Goal: Communication & Community: Answer question/provide support

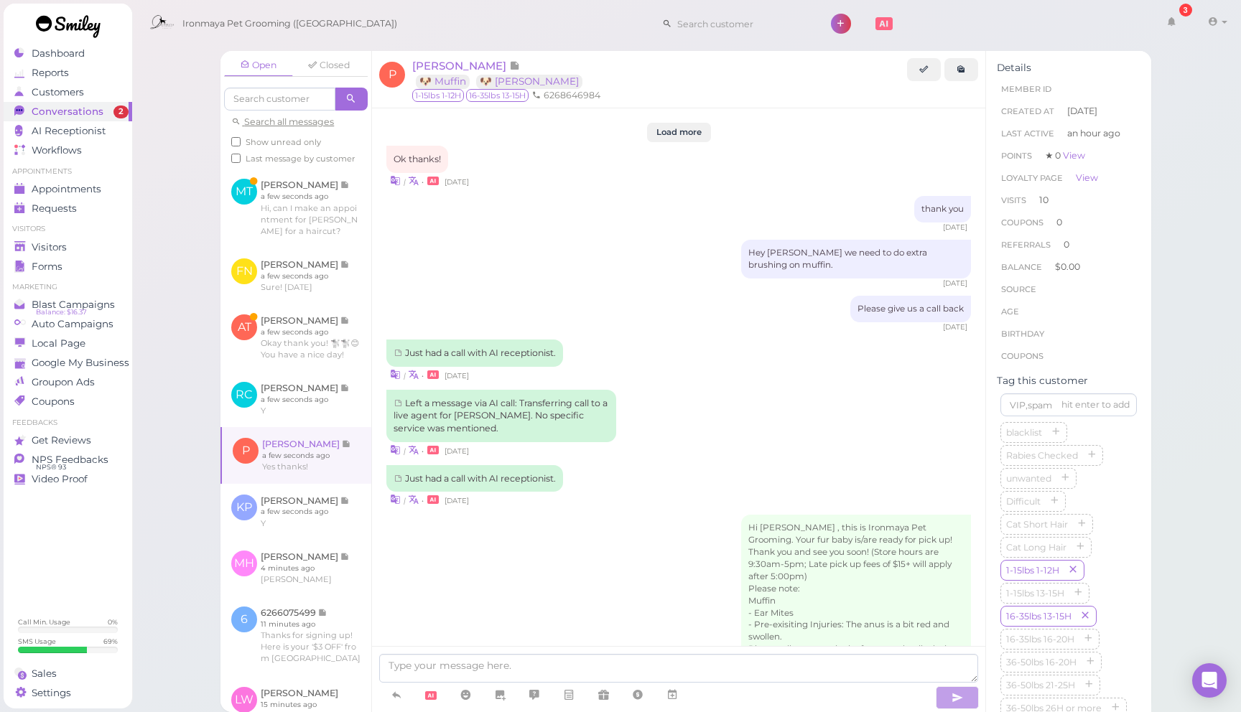
scroll to position [2040, 0]
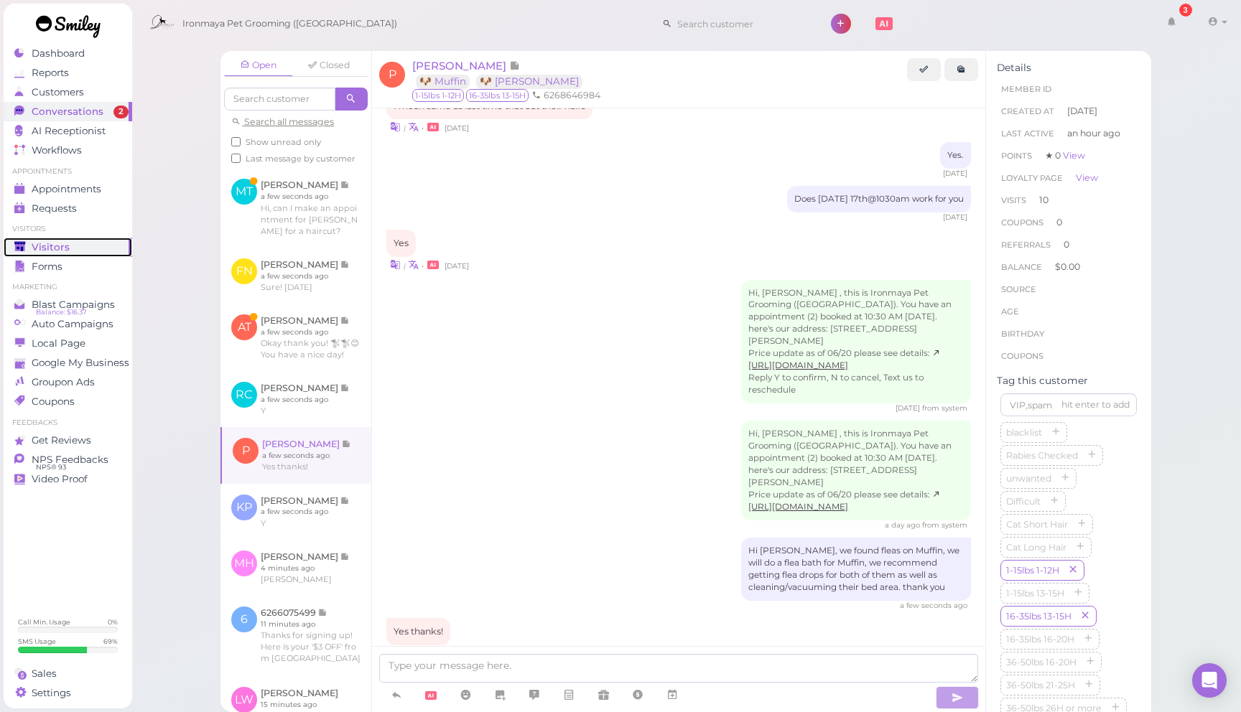
click at [80, 251] on div "Visitors" at bounding box center [65, 247] width 103 height 12
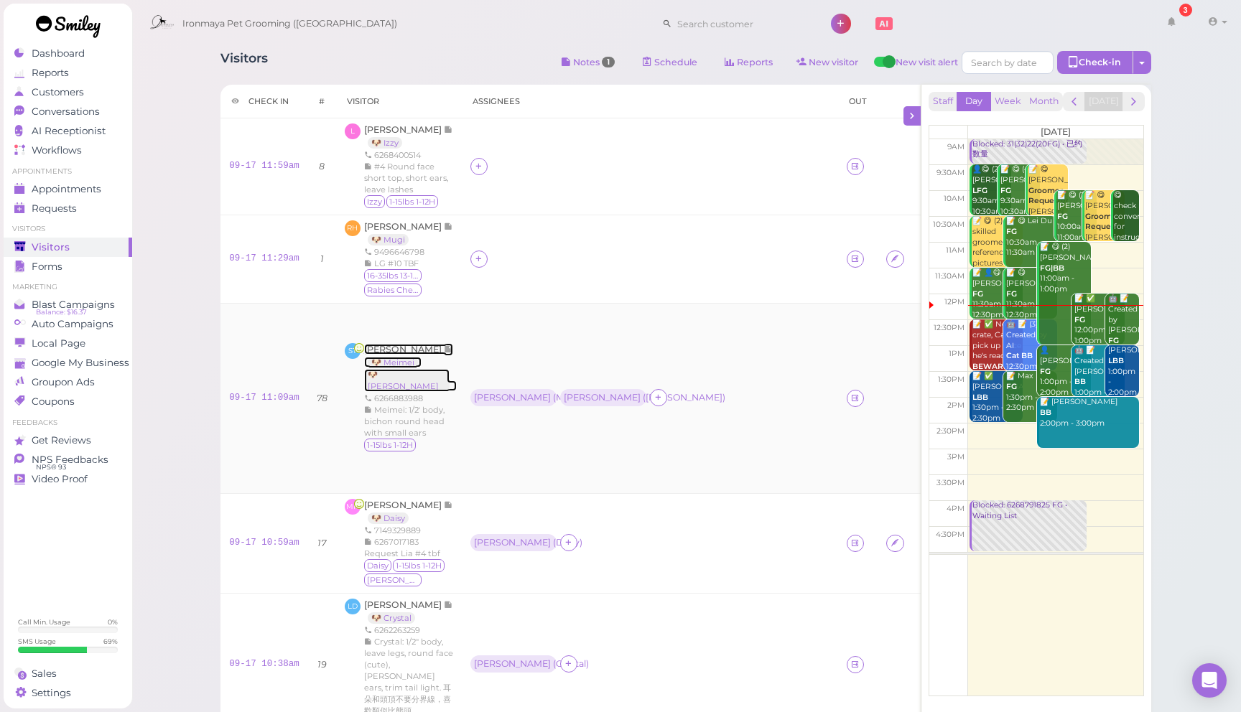
click at [391, 345] on span "[PERSON_NAME]" at bounding box center [404, 349] width 80 height 11
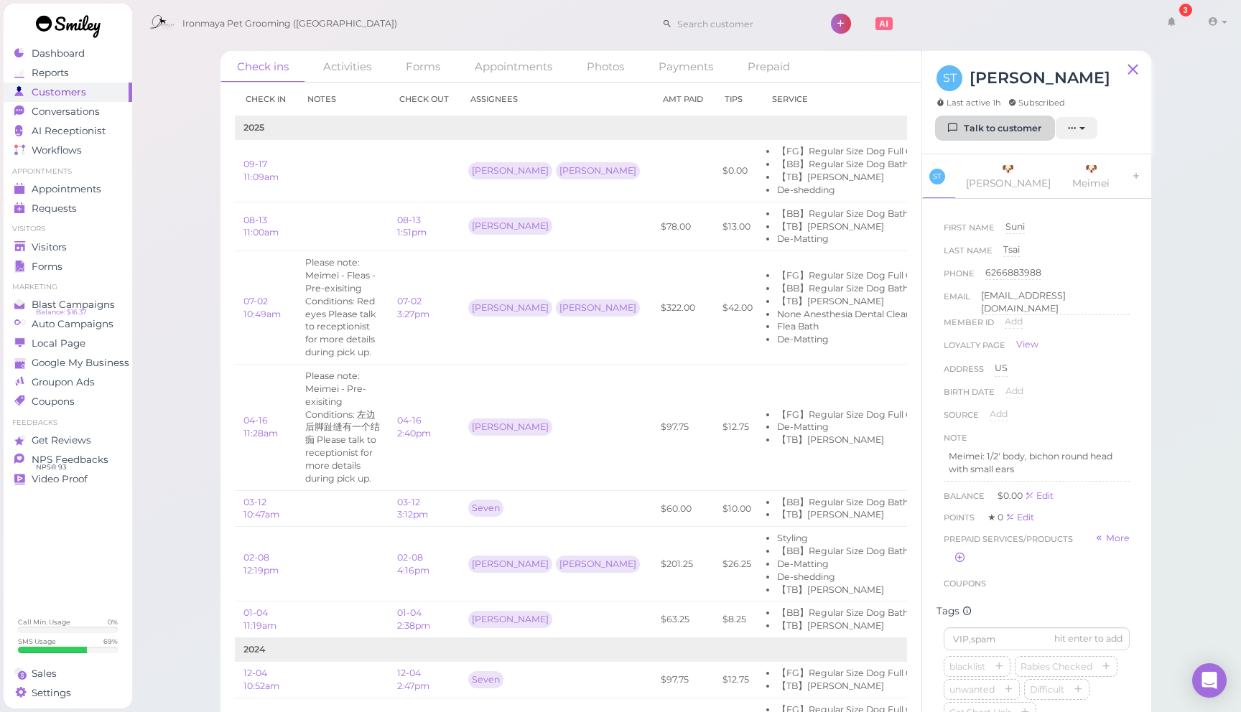
click at [1010, 126] on link "Talk to customer" at bounding box center [994, 128] width 117 height 23
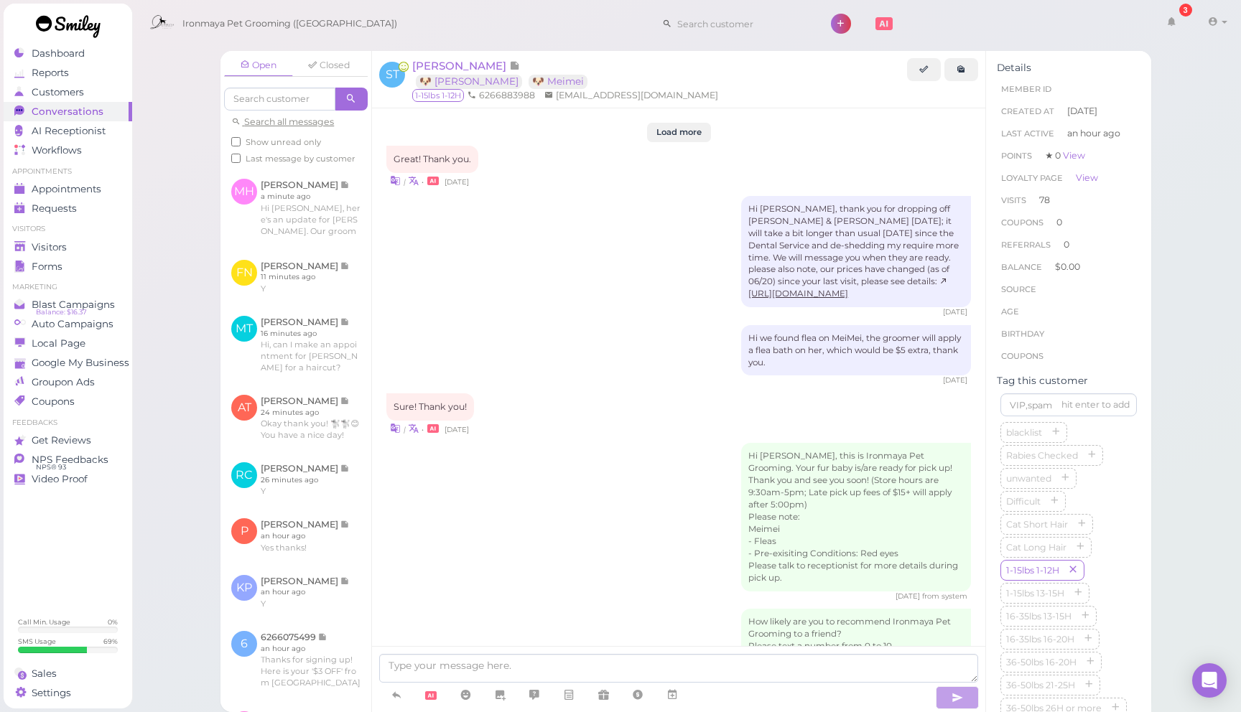
scroll to position [1924, 0]
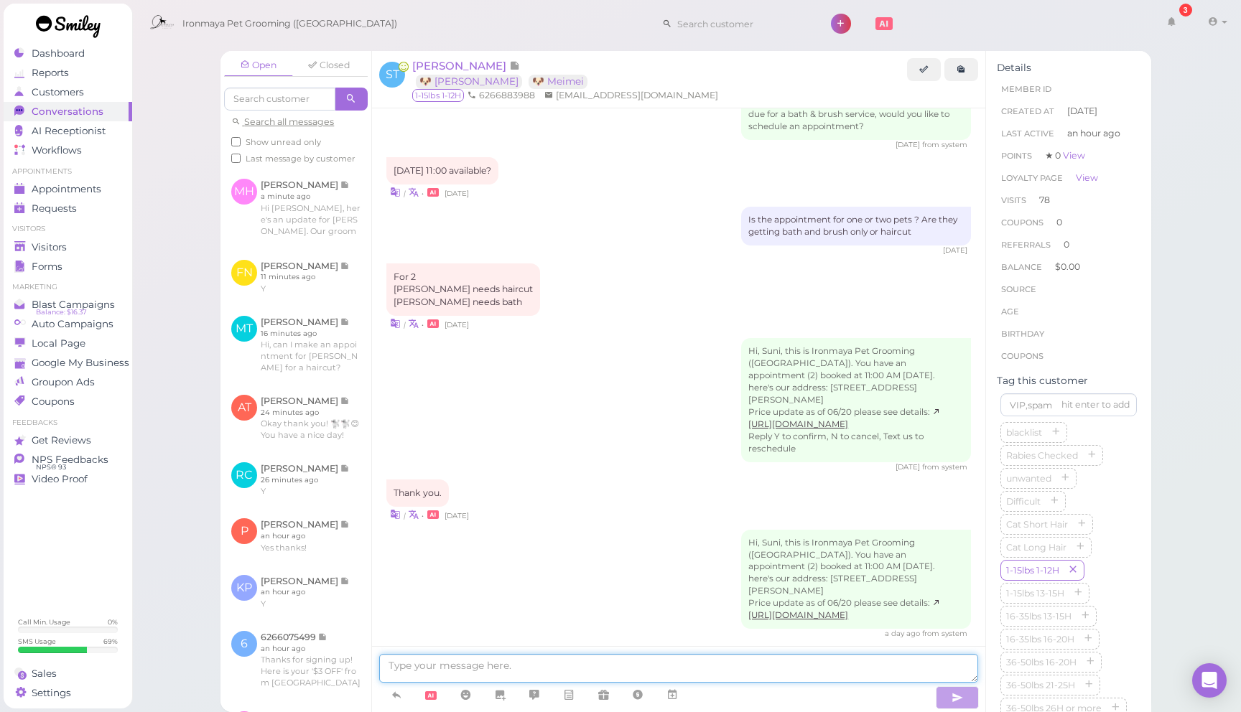
click at [449, 658] on textarea at bounding box center [678, 668] width 599 height 29
type textarea "f"
type textarea "Suni"
type textarea "s"
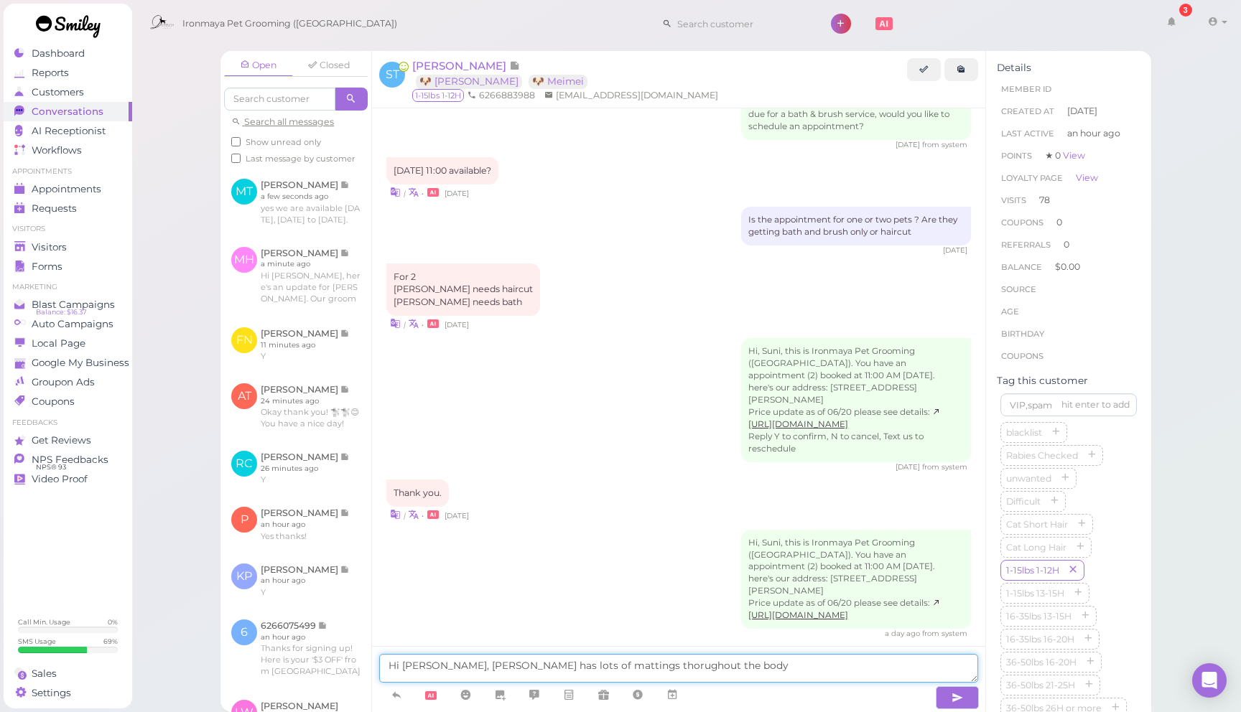
click at [605, 663] on textarea "Hi Suni, Meimei has lots of mattings thorughout the body" at bounding box center [678, 668] width 599 height 29
click at [688, 673] on textarea "Hi Suni, Meimei has lots of mattings throughout the body" at bounding box center [678, 668] width 599 height 29
type textarea "Hi Suni, Meimei has lots of mattings throughout the body, do you want us to sha…"
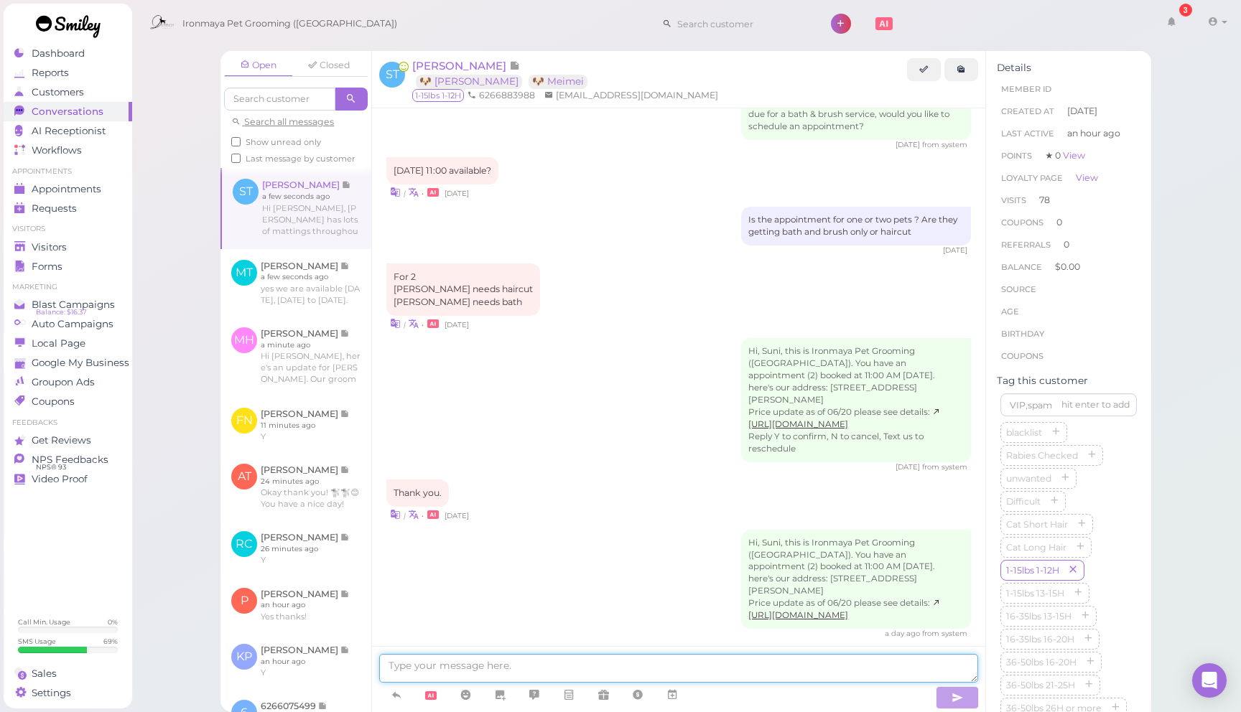
scroll to position [1982, 0]
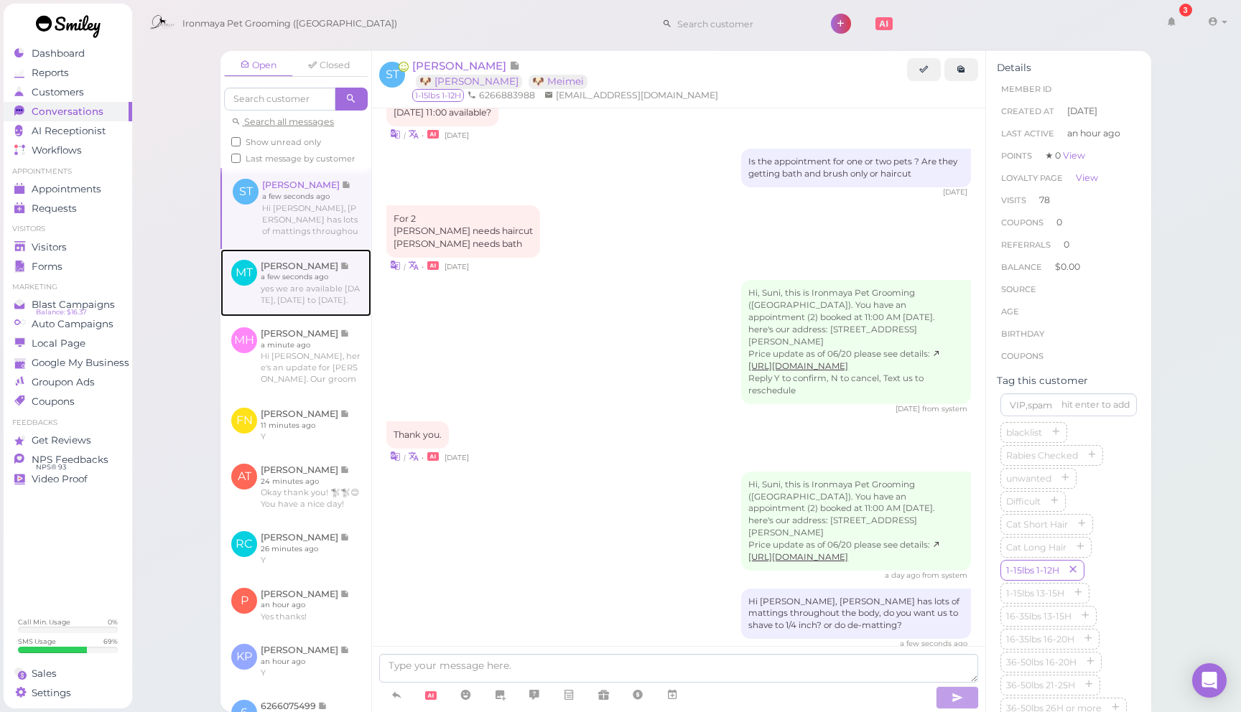
click at [317, 297] on link at bounding box center [295, 282] width 151 height 67
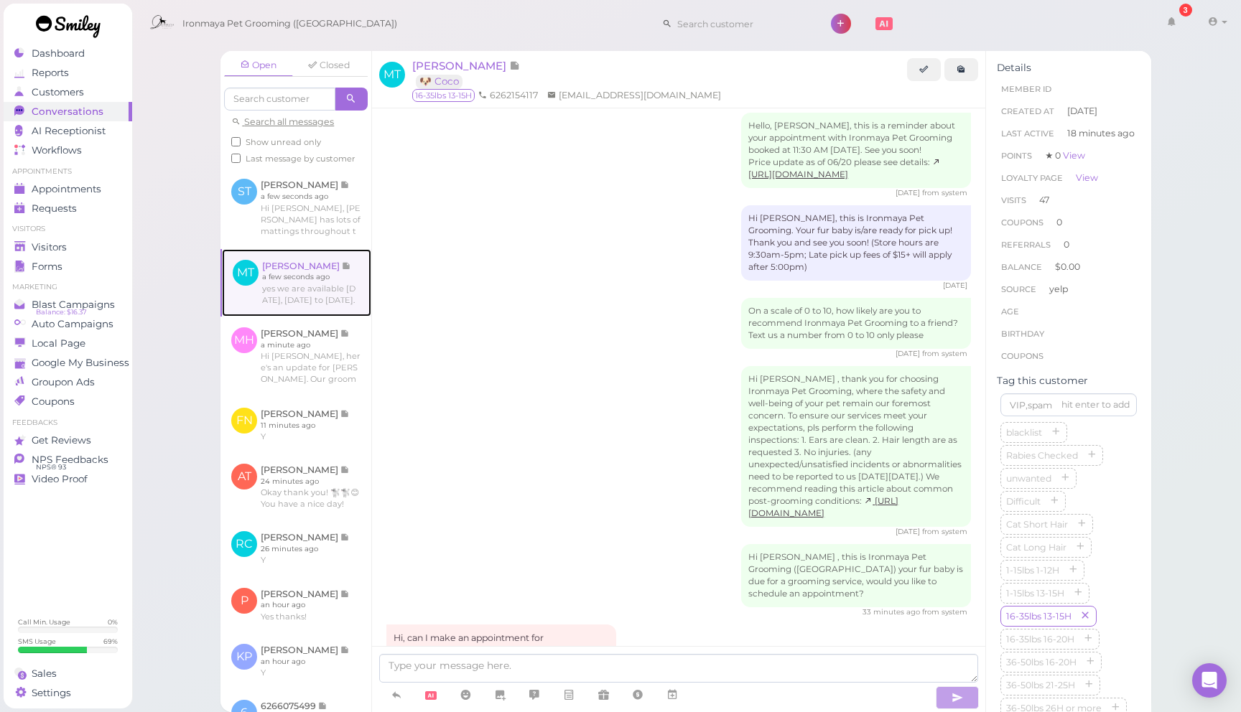
scroll to position [2054, 0]
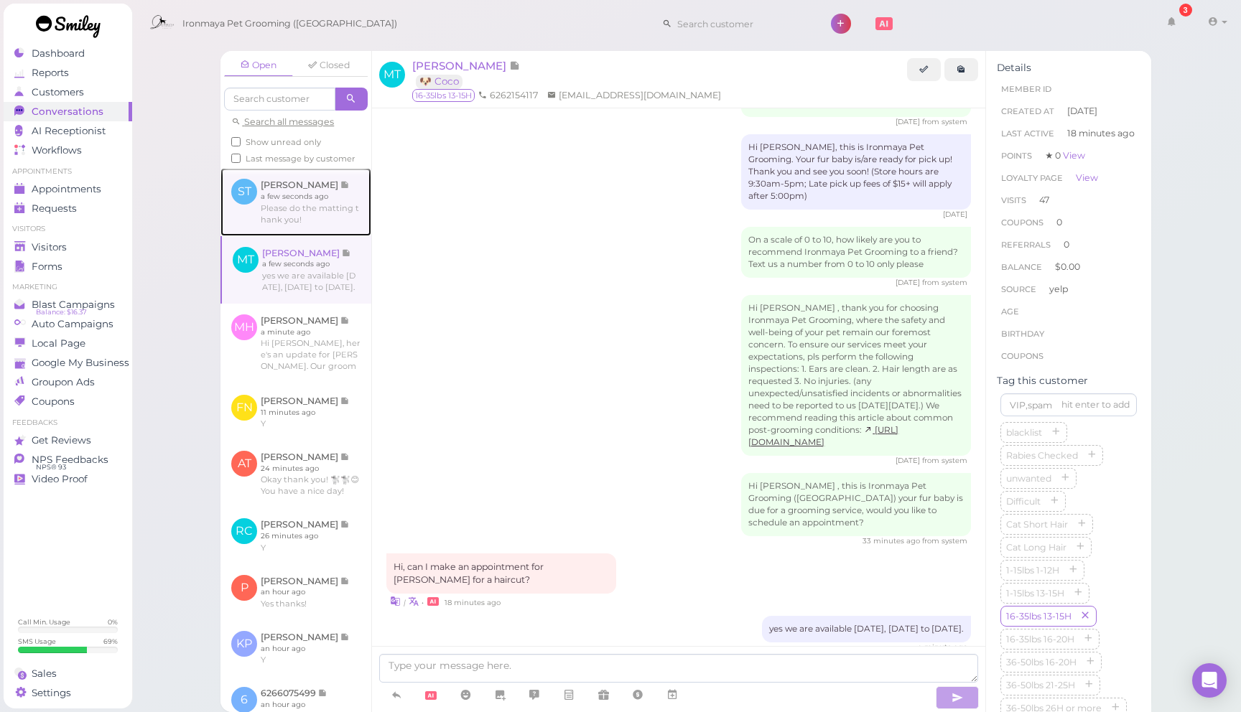
click at [333, 207] on link at bounding box center [295, 201] width 151 height 67
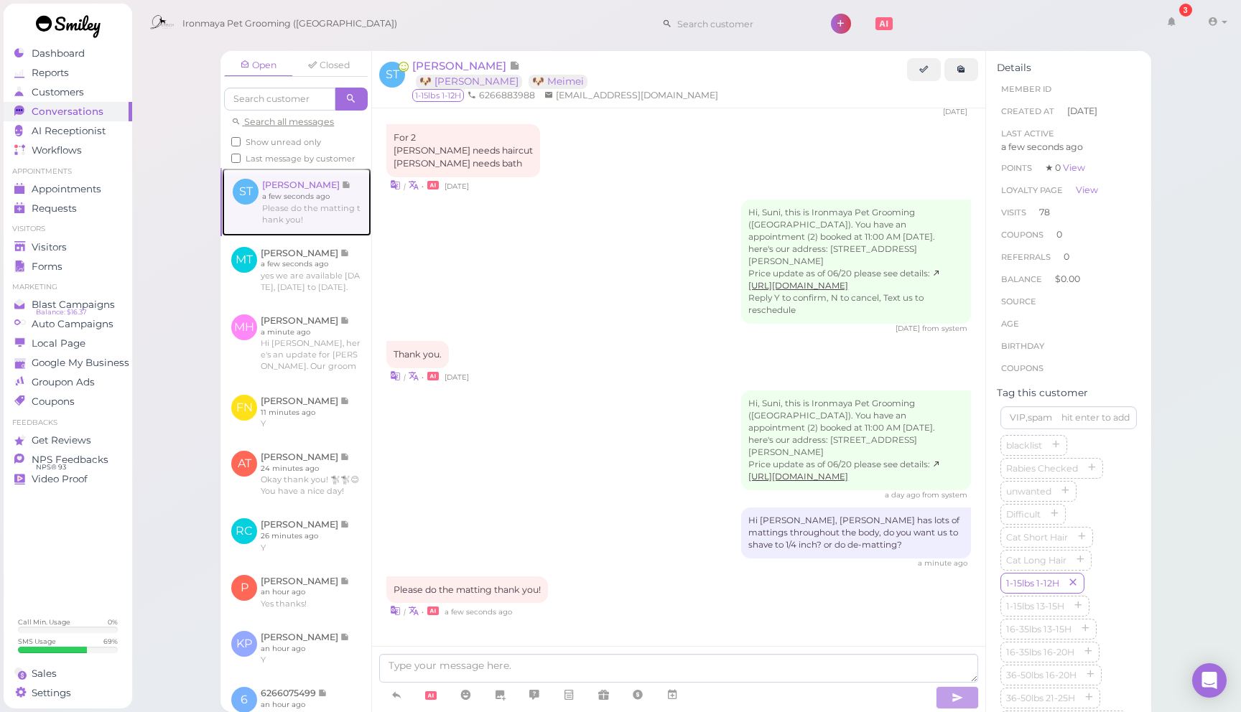
scroll to position [1875, 0]
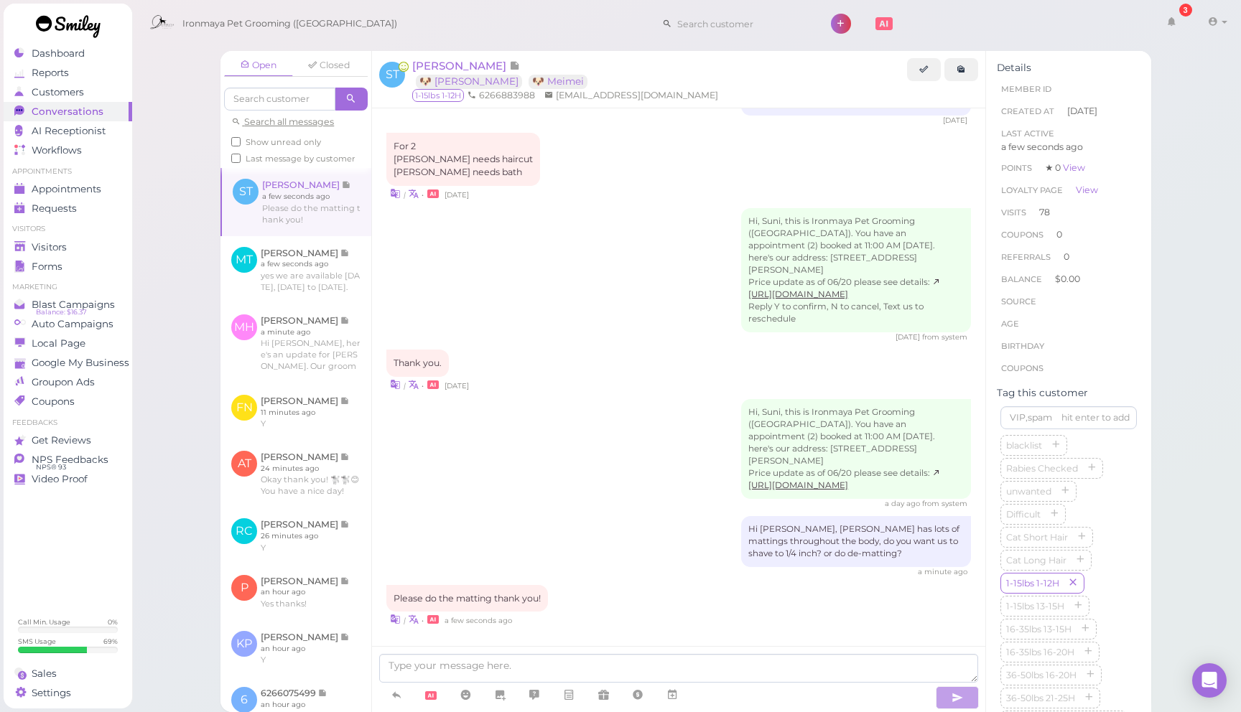
drag, startPoint x: 485, startPoint y: 651, endPoint x: 516, endPoint y: 673, distance: 38.6
click at [513, 668] on div at bounding box center [678, 679] width 613 height 66
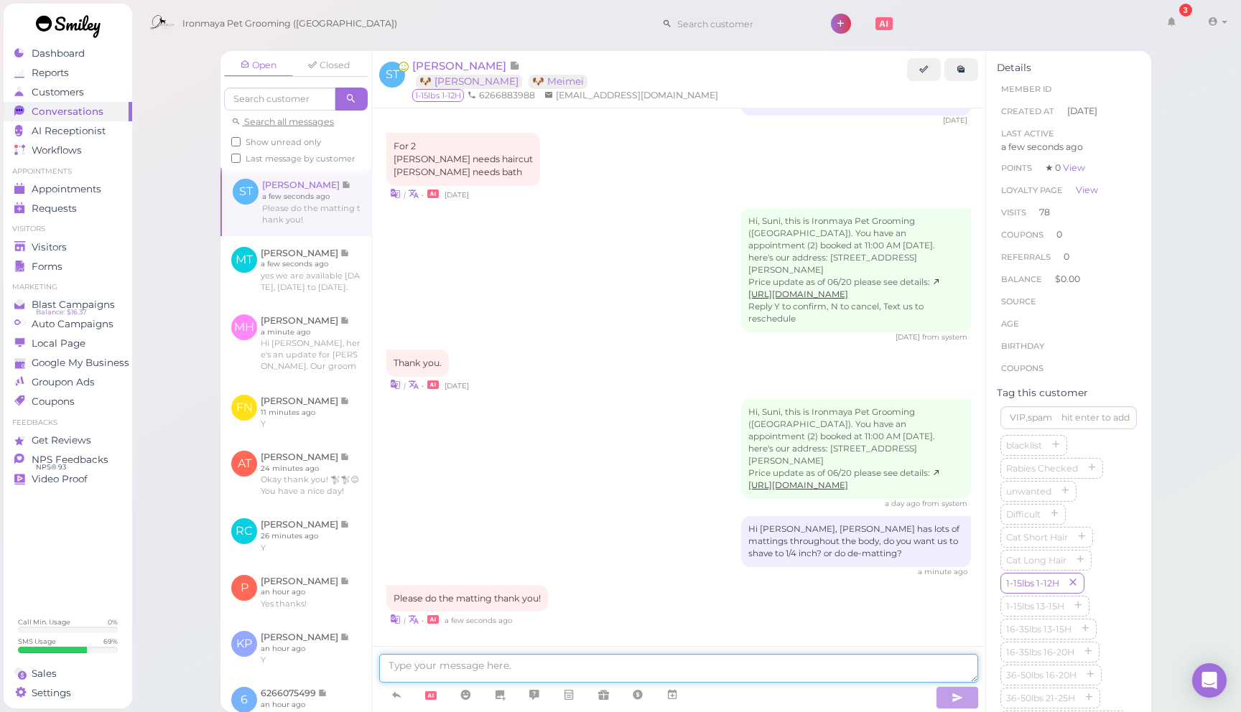
click at [516, 676] on textarea at bounding box center [678, 668] width 599 height 29
type textarea "we'll do, thank you"
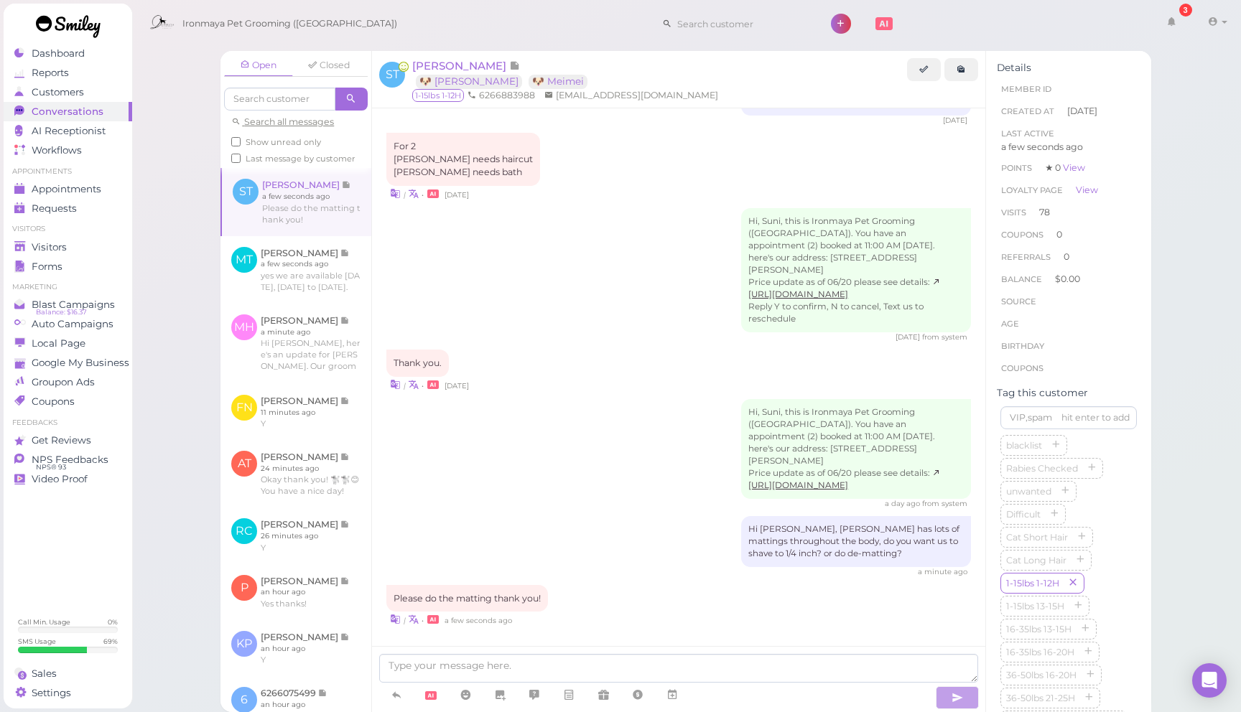
click at [582, 365] on div "Thank you. | • 4 days ago" at bounding box center [678, 371] width 584 height 42
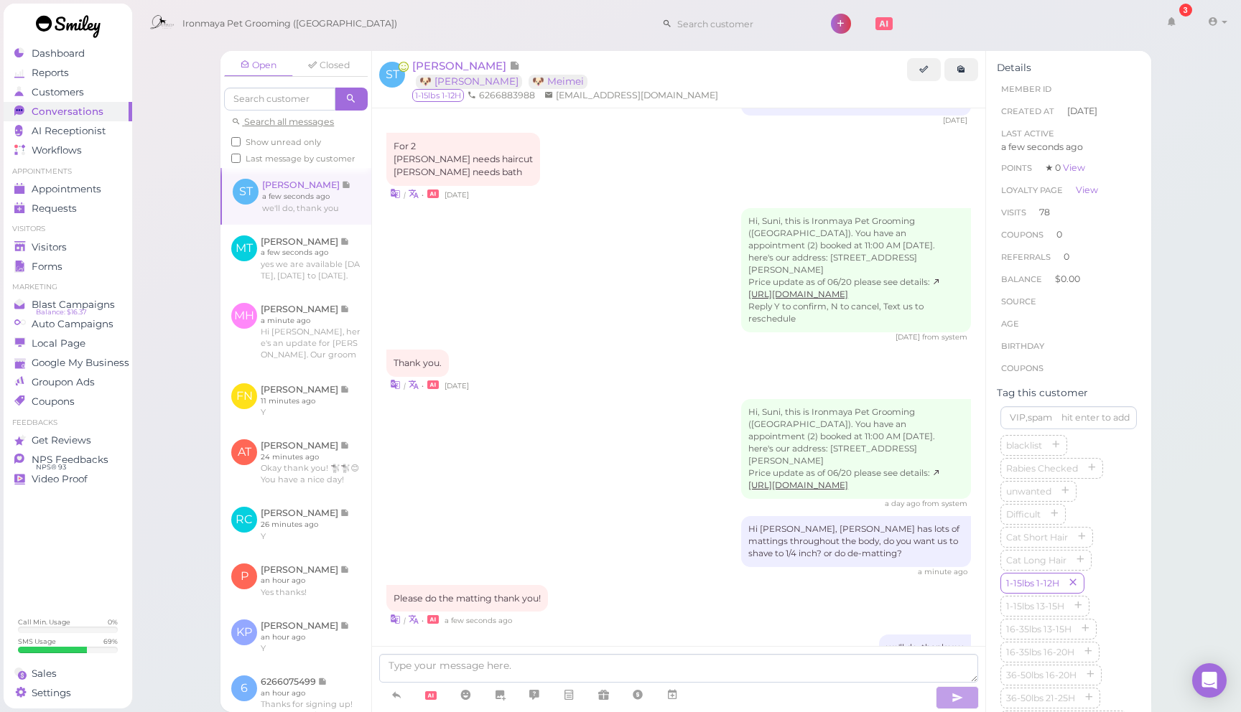
scroll to position [1909, 0]
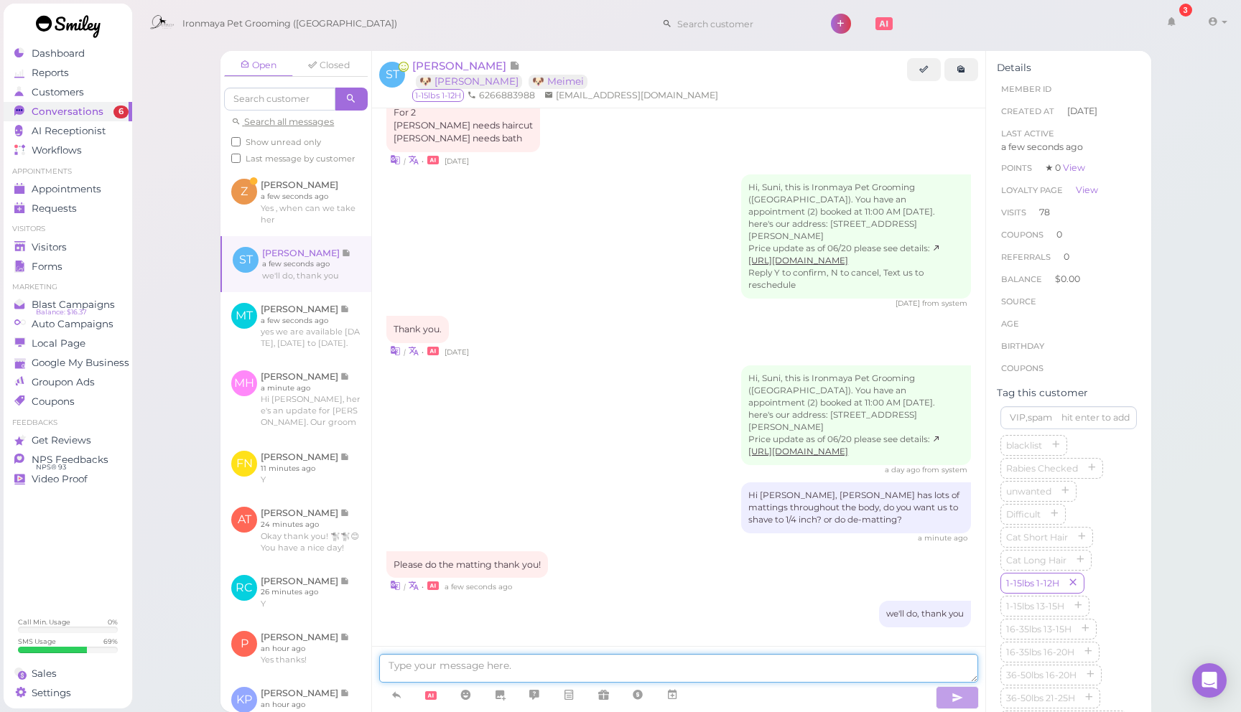
click at [561, 664] on textarea at bounding box center [678, 668] width 599 height 29
type textarea "f"
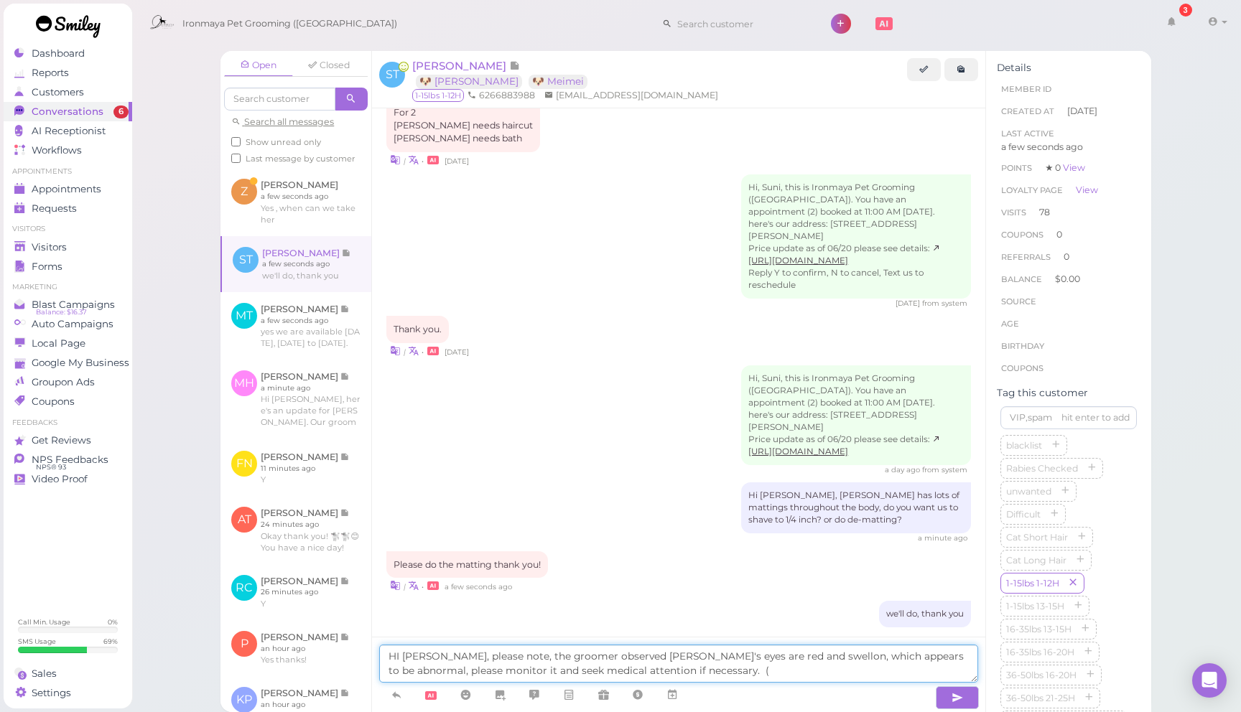
type textarea "HI Suni, please note, the groomer observed Meimei's eyes are red and swellon, w…"
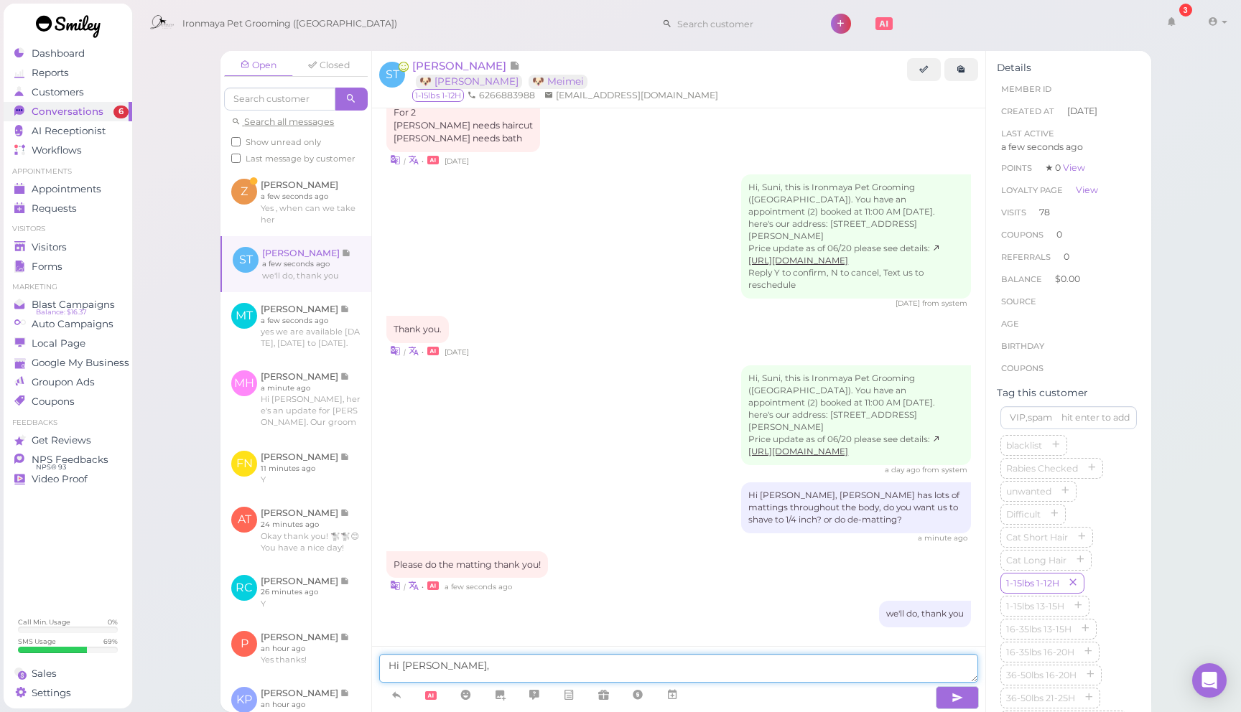
paste textarea "Please be advised that our groomer noticed Meimei’s eyes appeared red and swoll…"
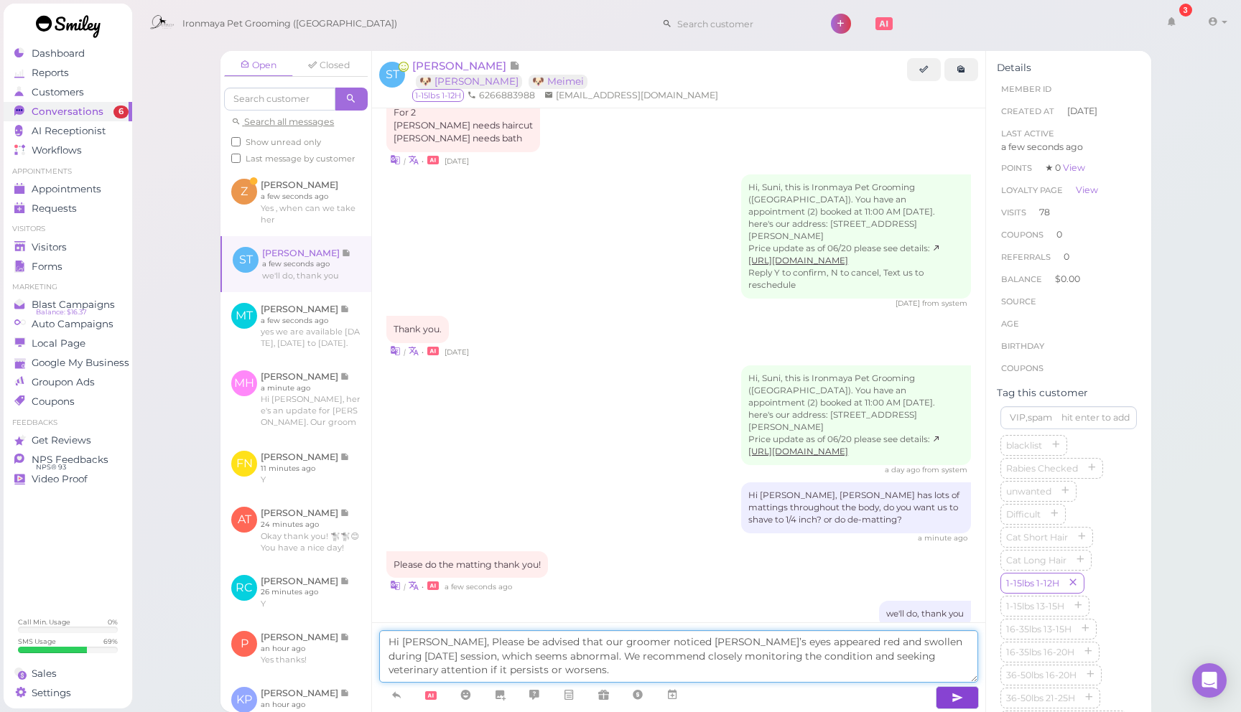
type textarea "Hi Suni, Please be advised that our groomer noticed Meimei’s eyes appeared red …"
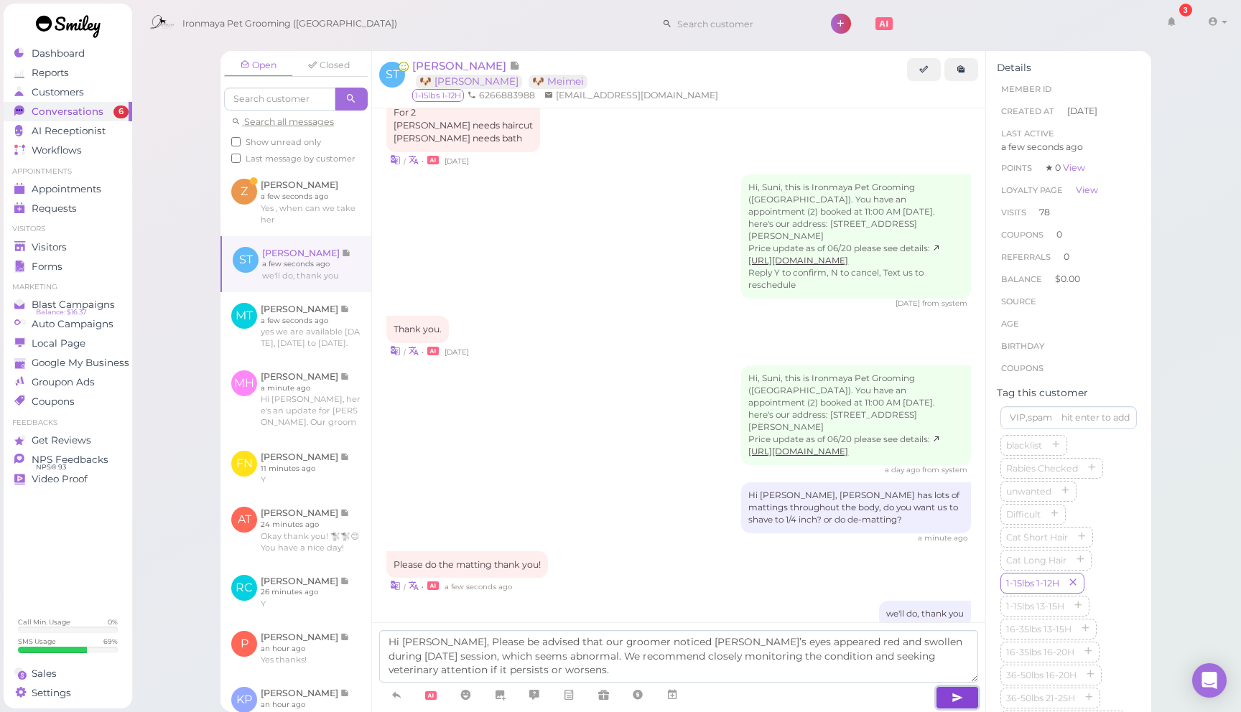
click at [951, 699] on icon "button" at bounding box center [956, 698] width 11 height 14
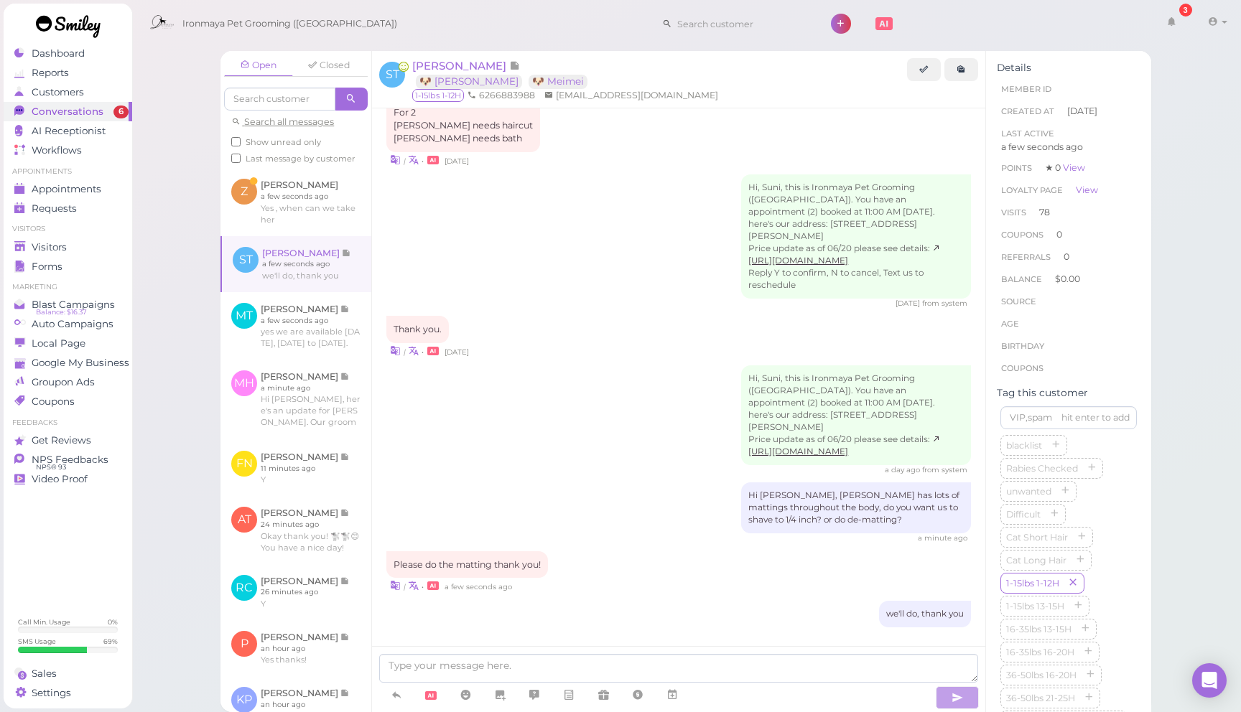
scroll to position [2004, 0]
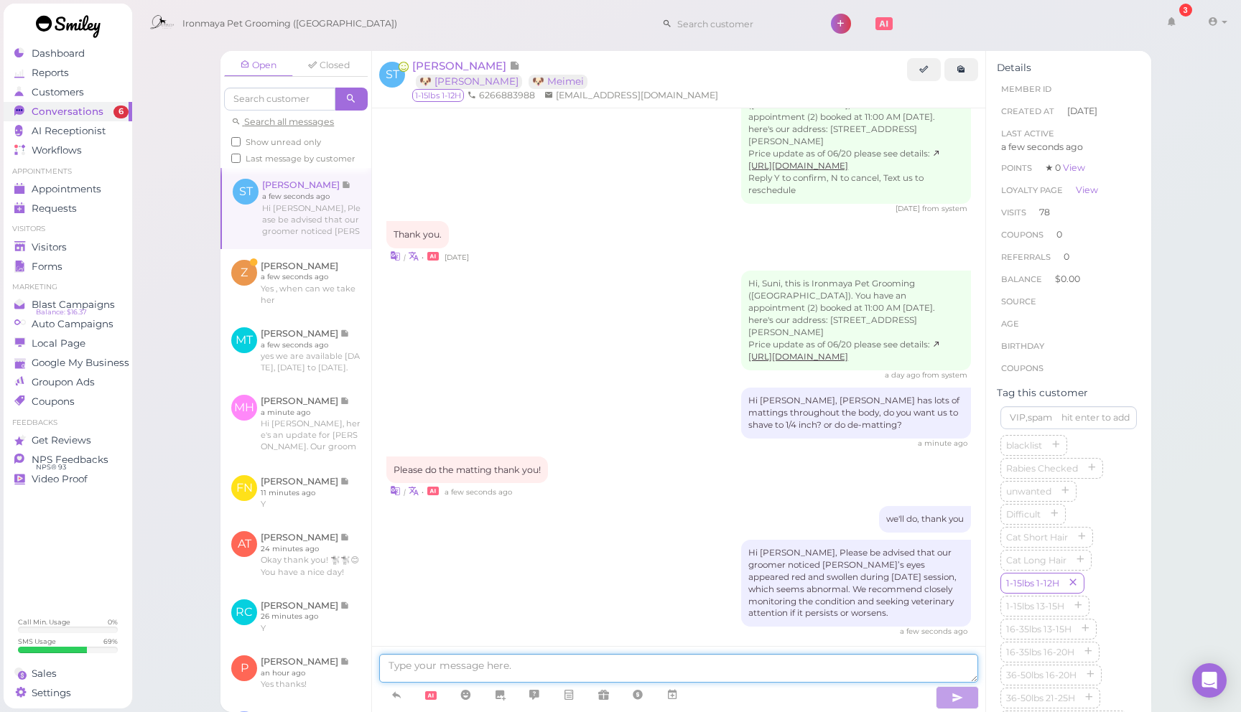
click at [679, 671] on textarea at bounding box center [678, 668] width 599 height 29
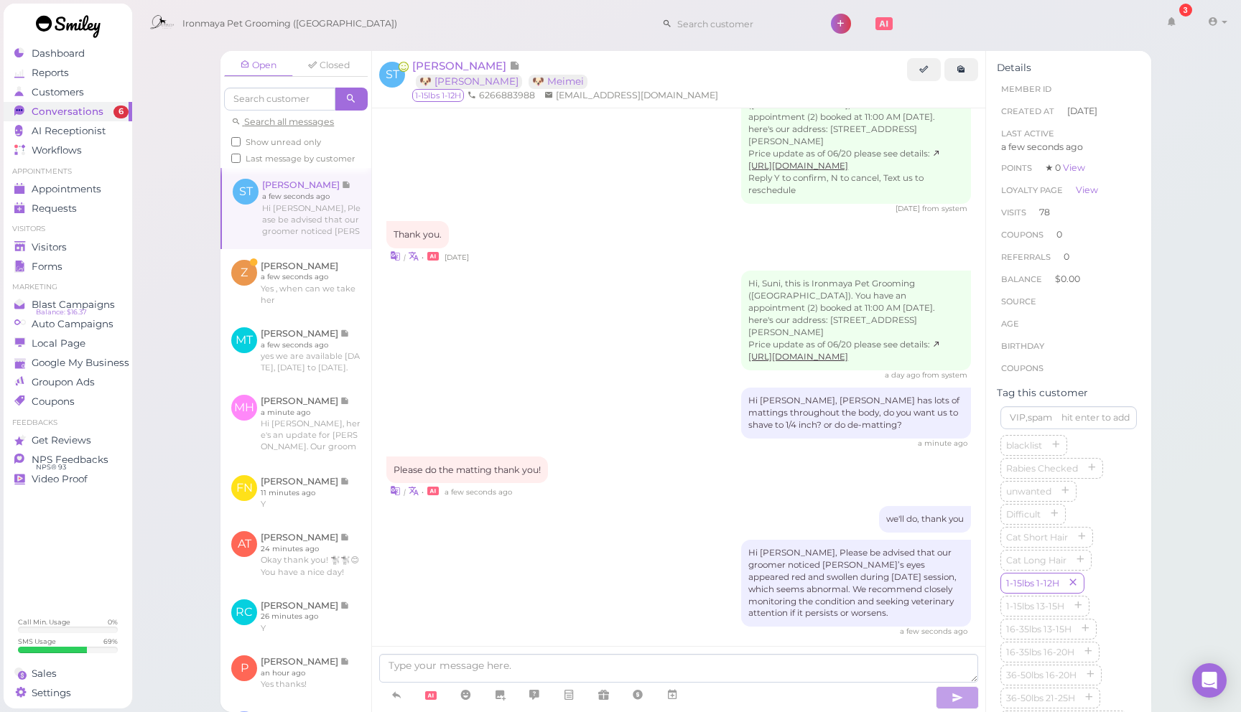
click at [180, 149] on div "Open Closed Search all messages Show unread only Last message by customer ST Su…" at bounding box center [686, 356] width 1110 height 712
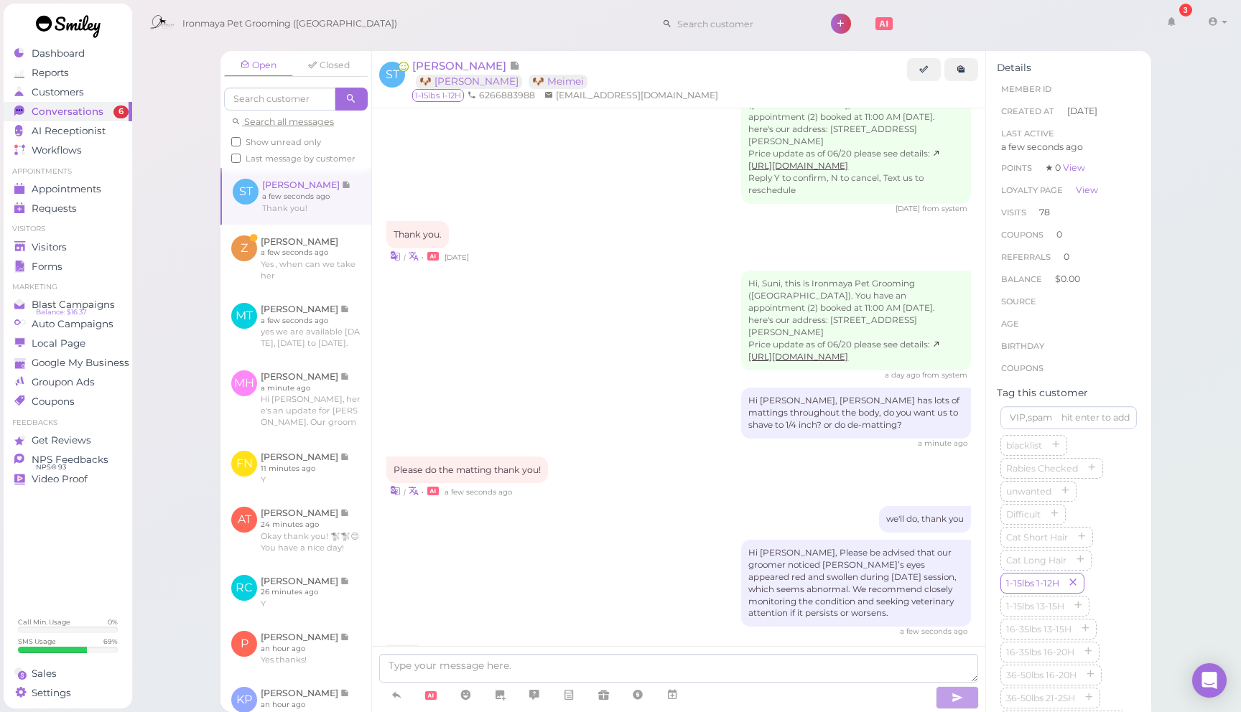
scroll to position [2115, 0]
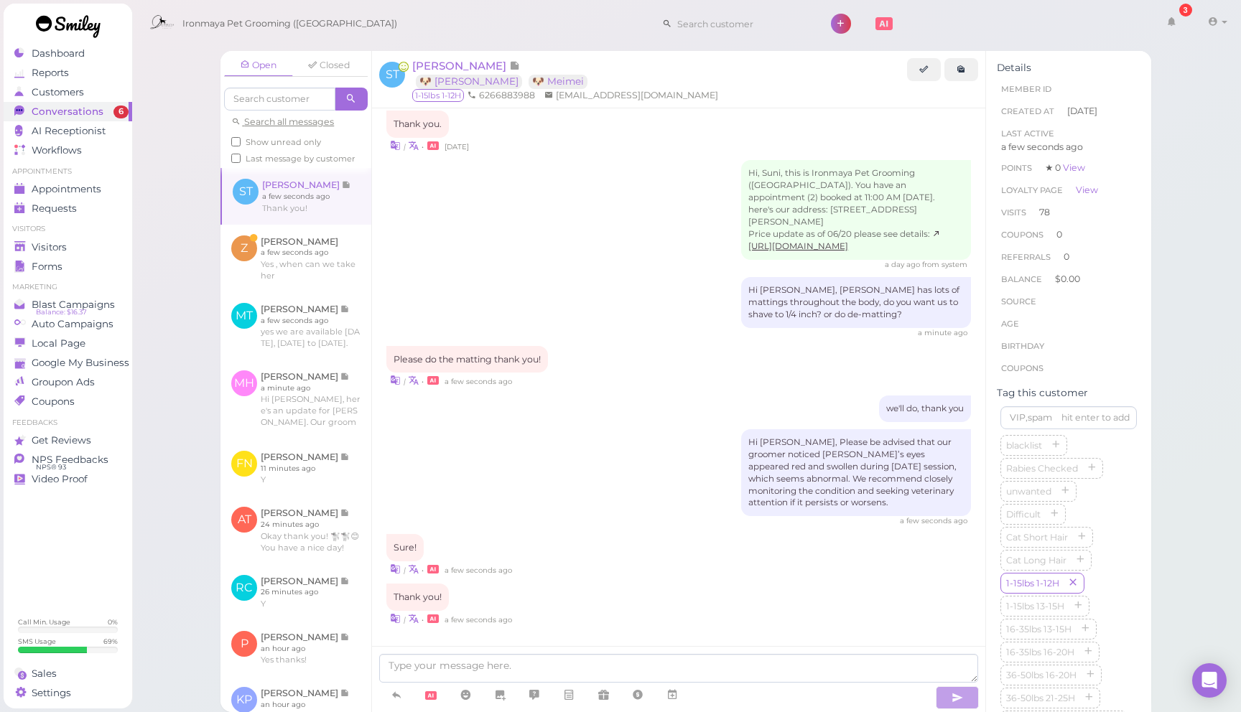
drag, startPoint x: 178, startPoint y: 233, endPoint x: 180, endPoint y: 180, distance: 53.9
click at [178, 232] on div "Open Closed Search all messages Show unread only Last message by customer ST Su…" at bounding box center [686, 356] width 1110 height 712
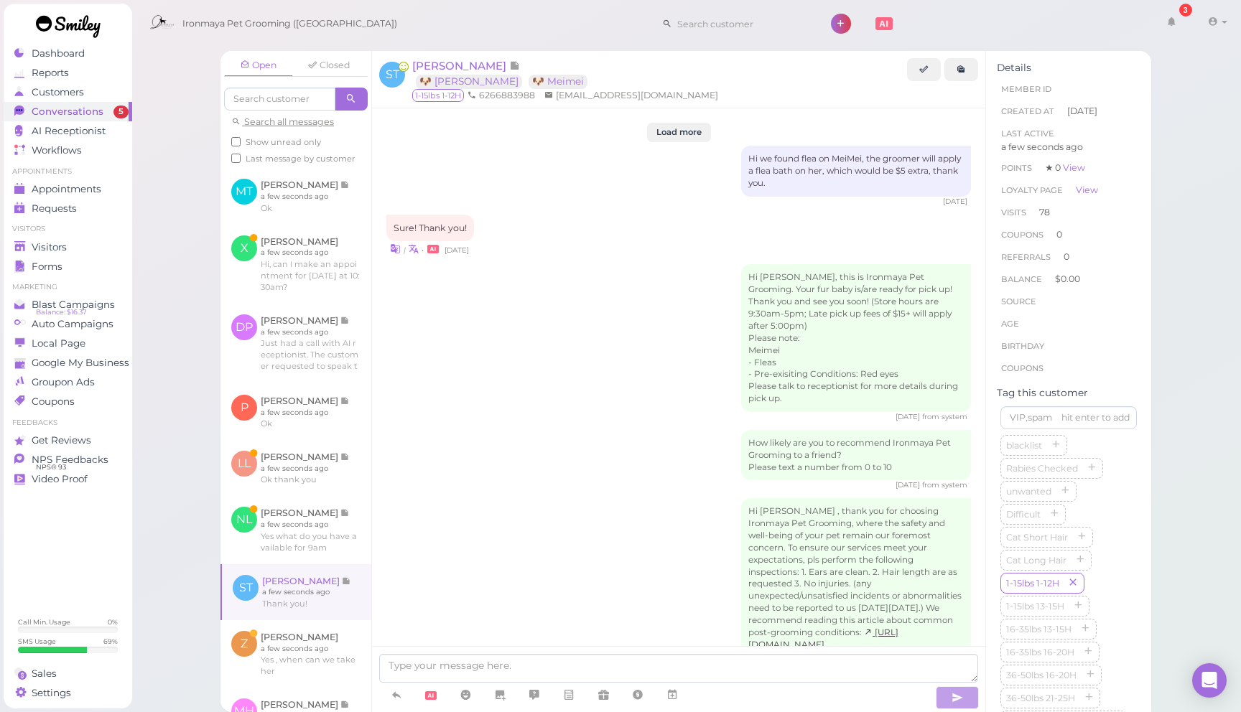
scroll to position [2115, 0]
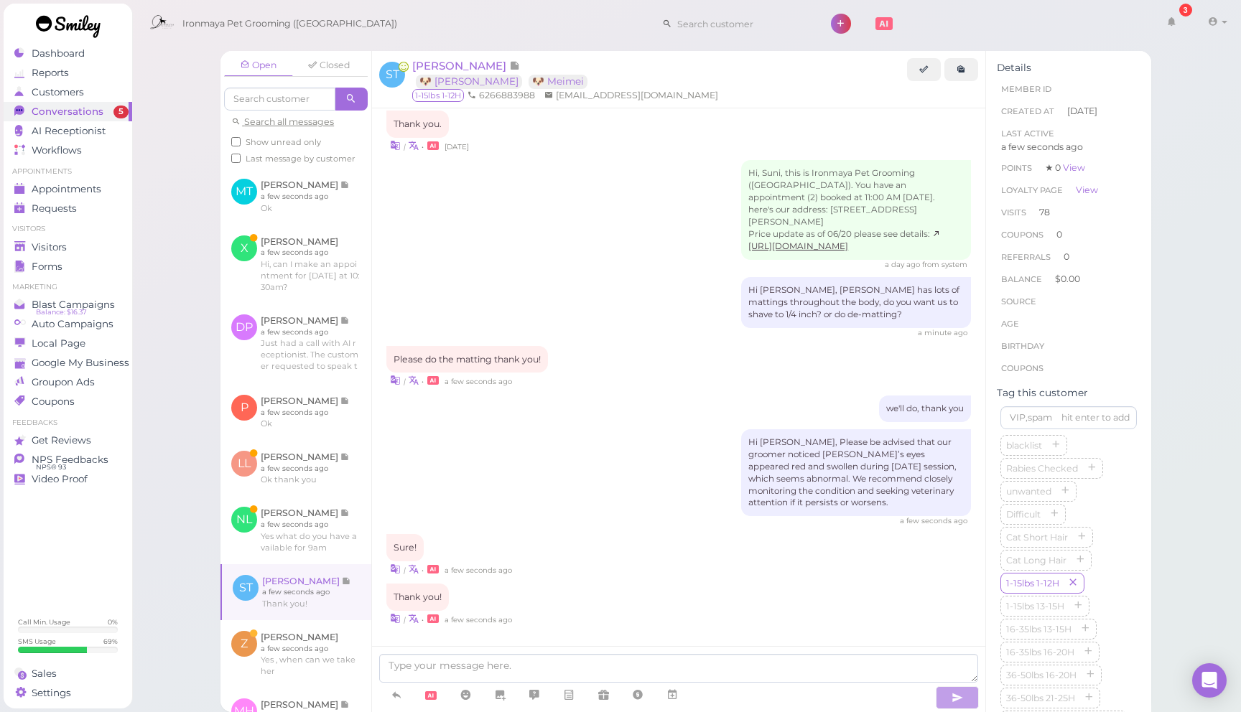
click at [141, 226] on div "Open Closed Search all messages Show unread only Last message by customer MT Mo…" at bounding box center [686, 356] width 1110 height 712
drag, startPoint x: 66, startPoint y: 54, endPoint x: 255, endPoint y: 55, distance: 188.8
click at [65, 54] on span "Dashboard" at bounding box center [59, 53] width 55 height 12
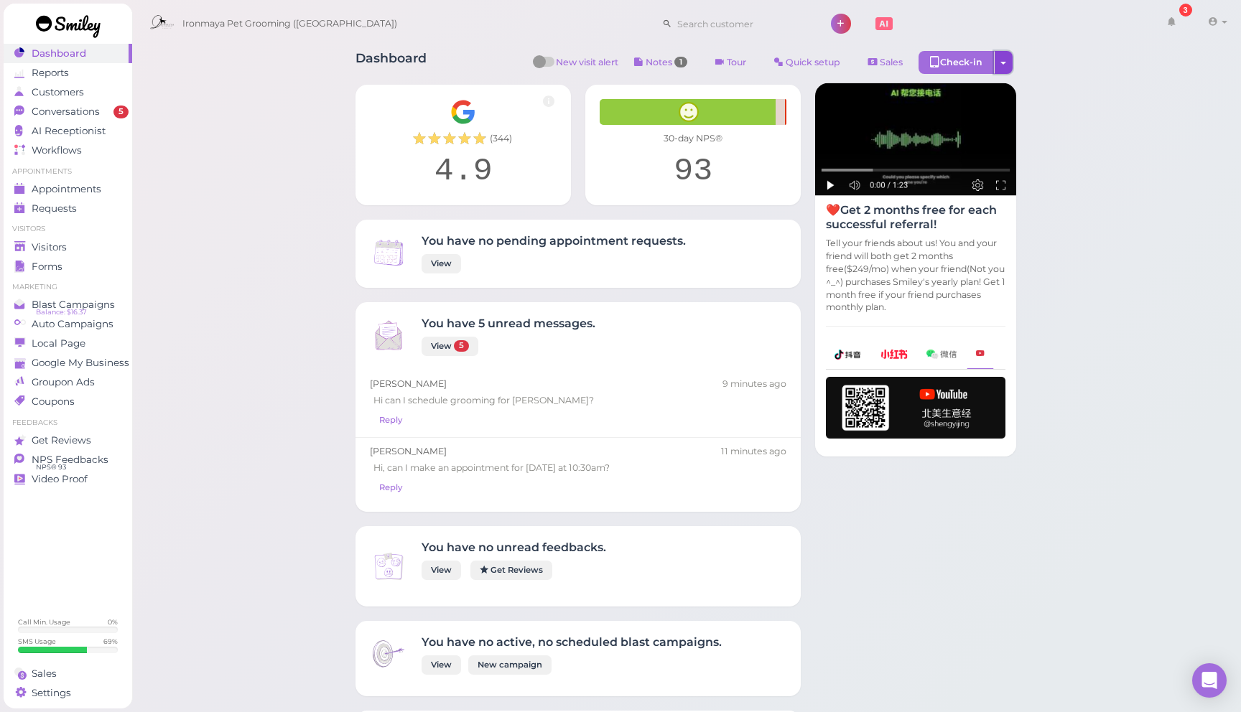
drag, startPoint x: 1011, startPoint y: 62, endPoint x: 1008, endPoint y: 74, distance: 12.5
click at [1011, 62] on button "button" at bounding box center [1003, 62] width 19 height 23
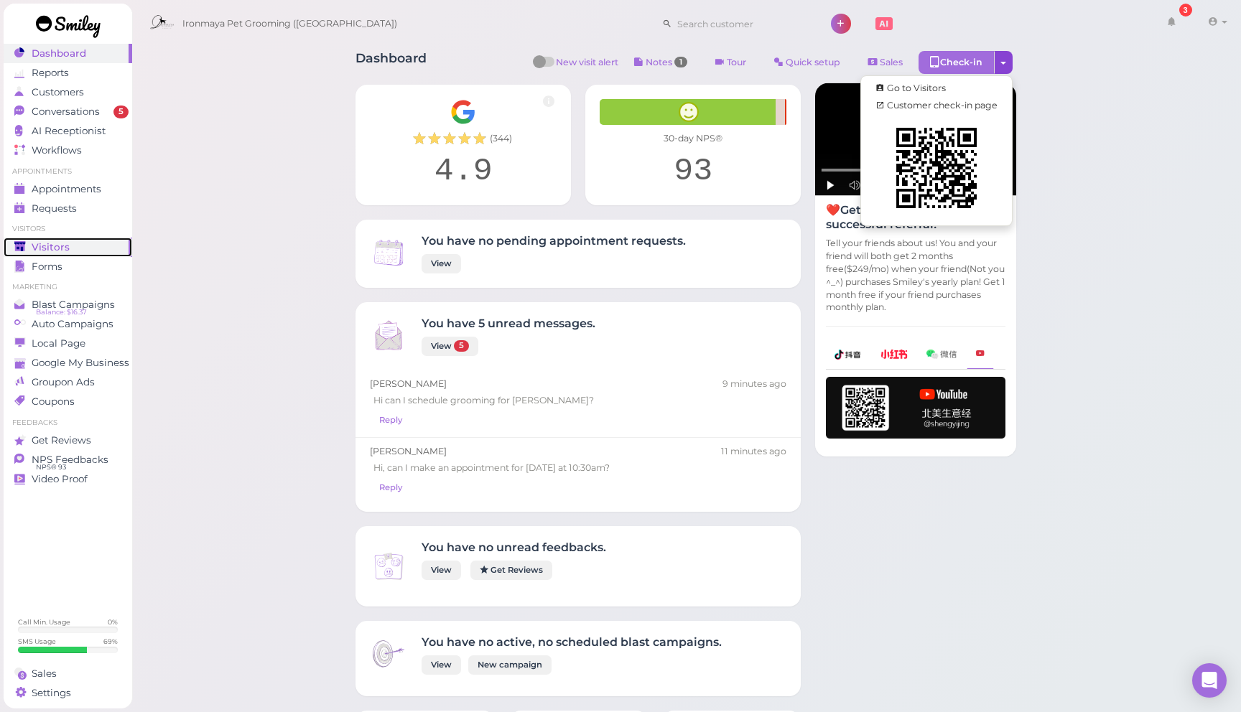
click at [93, 243] on div "Visitors" at bounding box center [65, 247] width 103 height 12
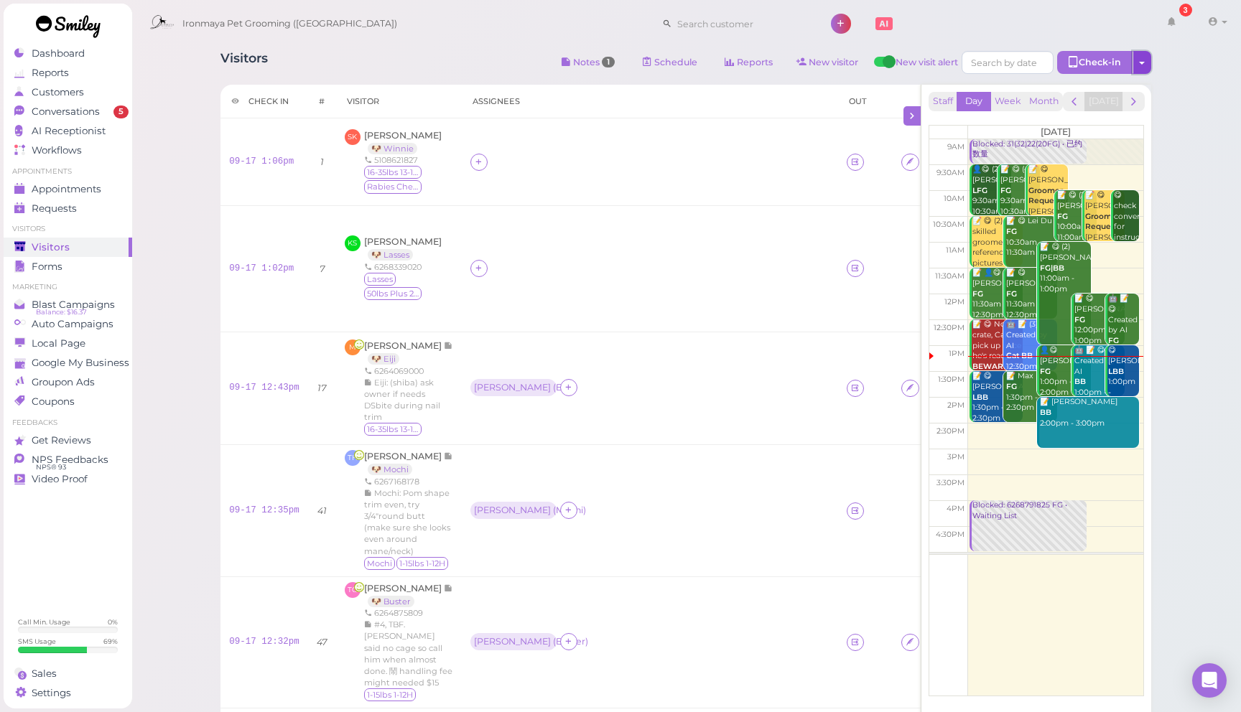
click at [1137, 63] on button "button" at bounding box center [1141, 62] width 19 height 23
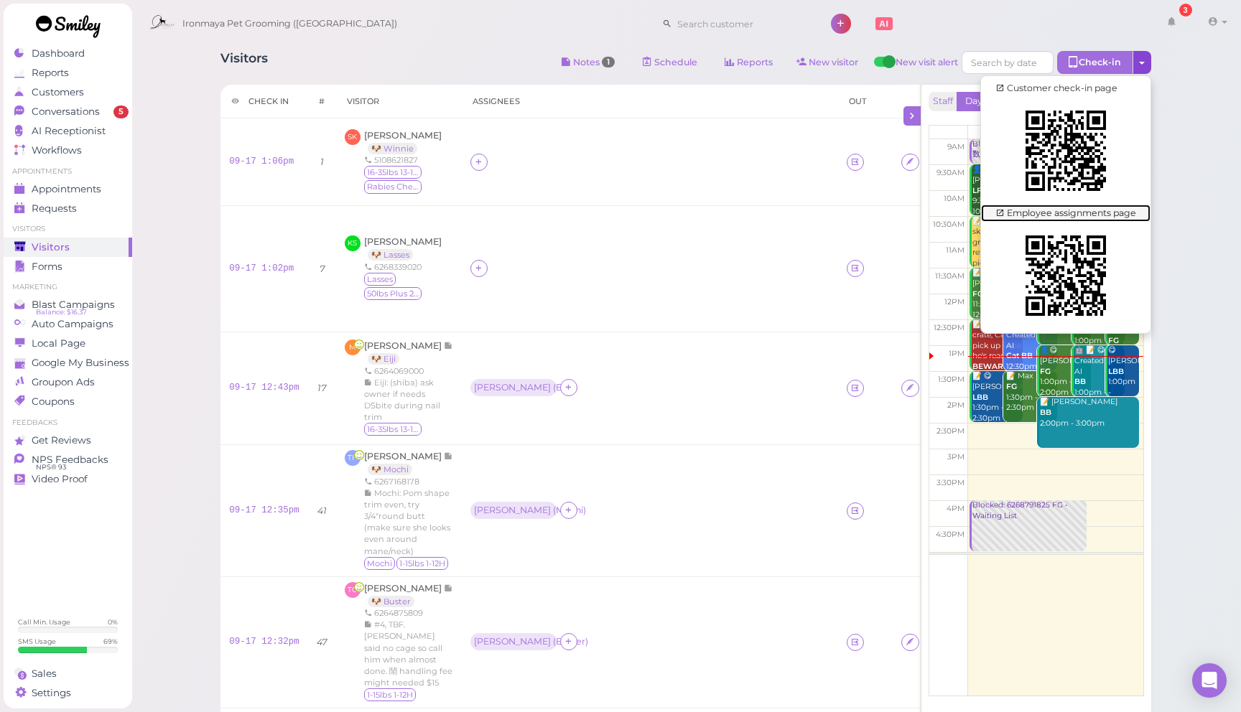
click at [1068, 213] on link "Employee assignments page" at bounding box center [1065, 213] width 169 height 17
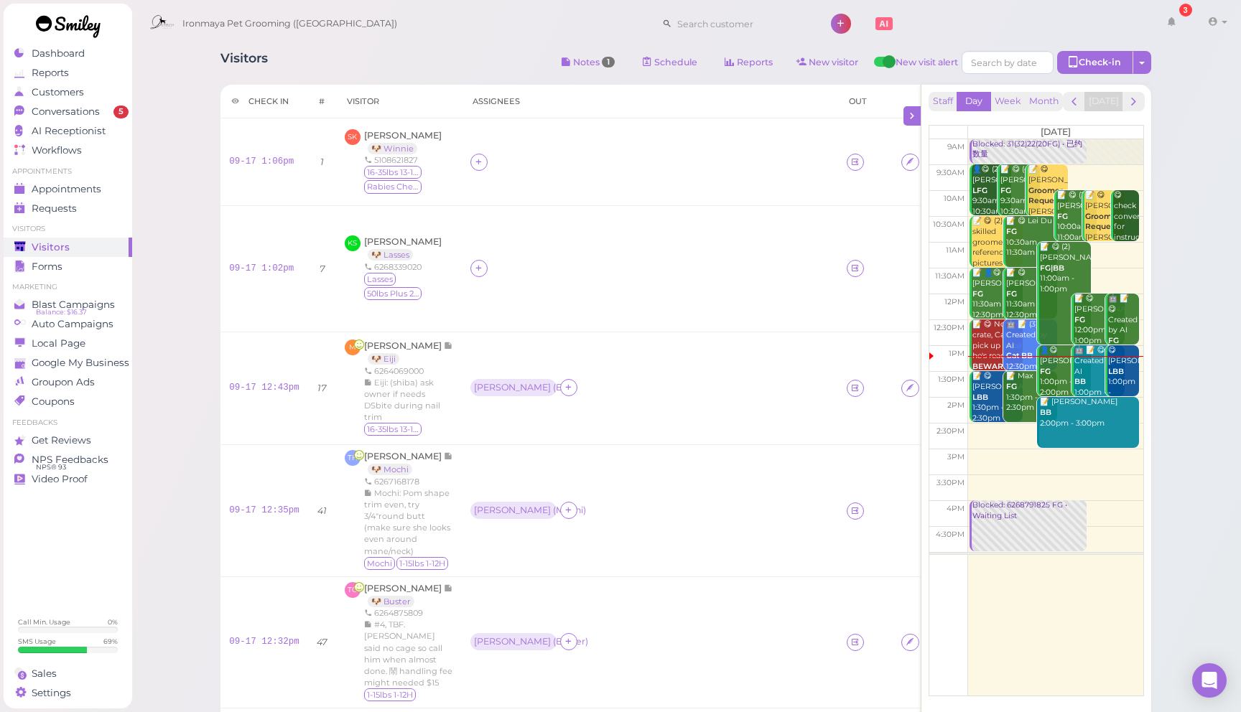
click at [393, 27] on div "Ironmaya Pet Grooming (Arcadia) 3 Account" at bounding box center [687, 24] width 1090 height 41
click at [427, 43] on div "Ironmaya Pet Grooming (Arcadia) 3 Account" at bounding box center [687, 24] width 1090 height 41
click at [447, 32] on div "Ironmaya Pet Grooming (Arcadia) 3 Account" at bounding box center [687, 24] width 1090 height 41
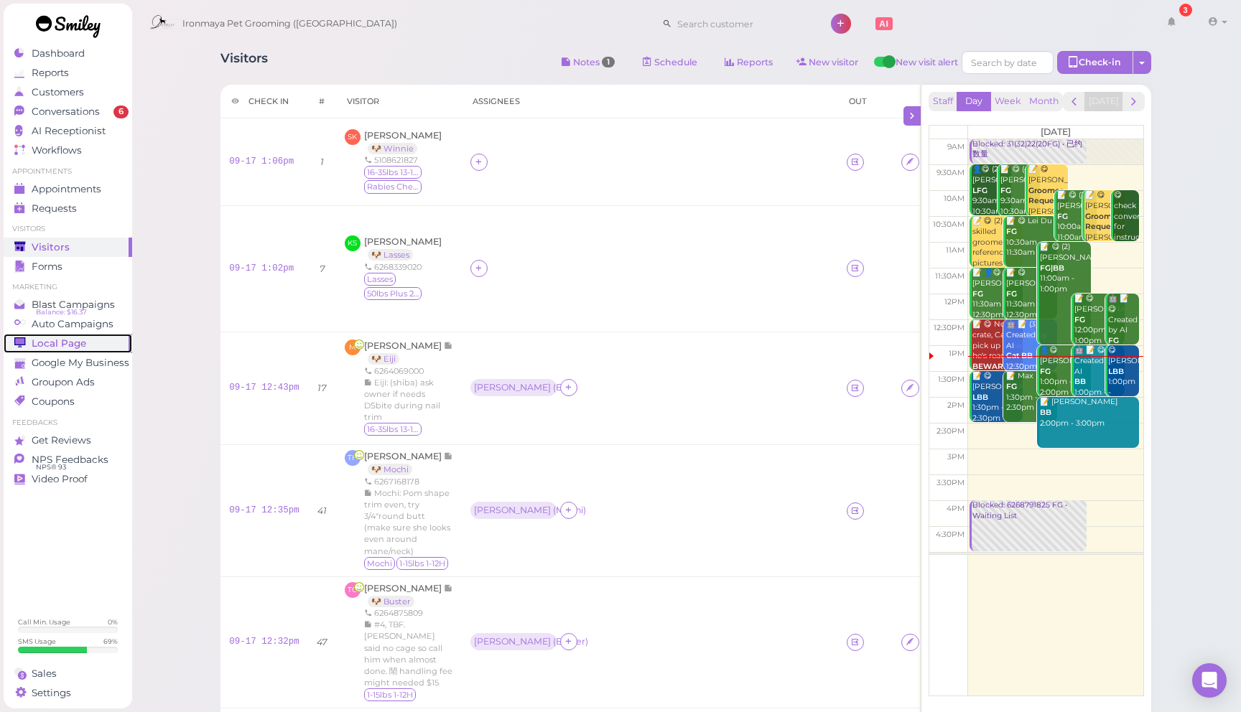
click at [99, 339] on div "Local Page" at bounding box center [65, 343] width 103 height 12
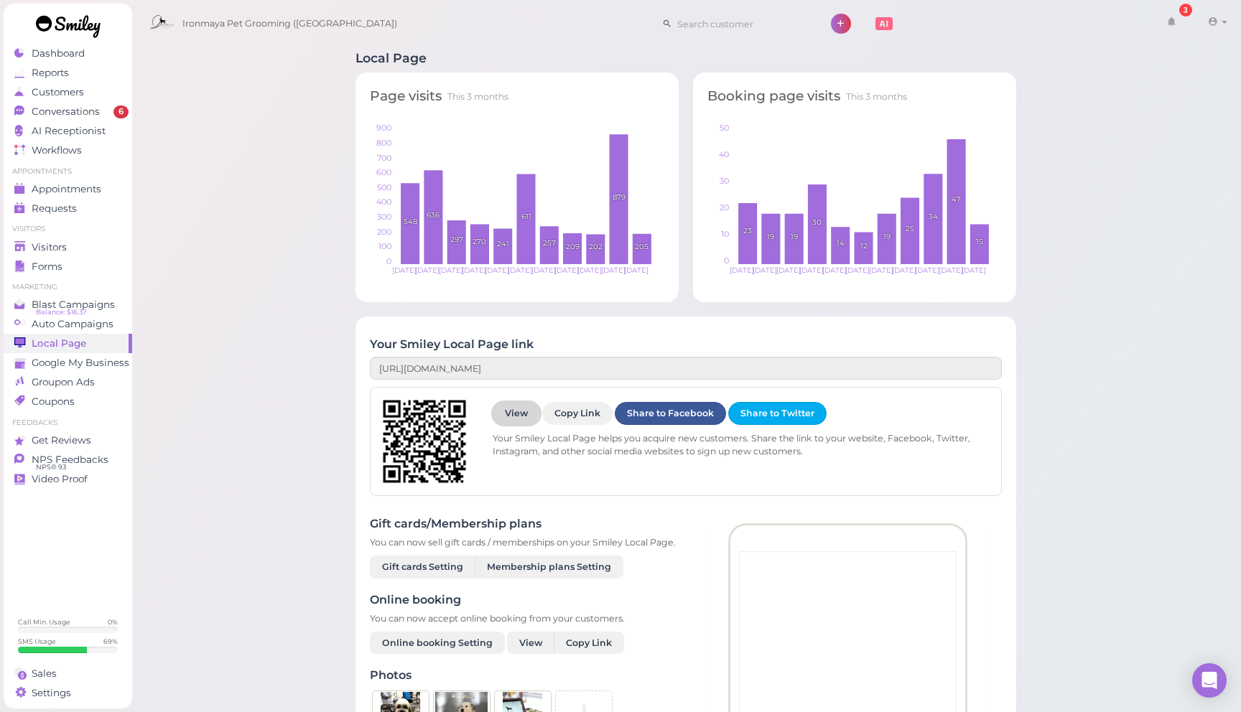
click at [511, 414] on link "View" at bounding box center [516, 413] width 47 height 23
click at [93, 250] on div "Visitors" at bounding box center [65, 247] width 103 height 12
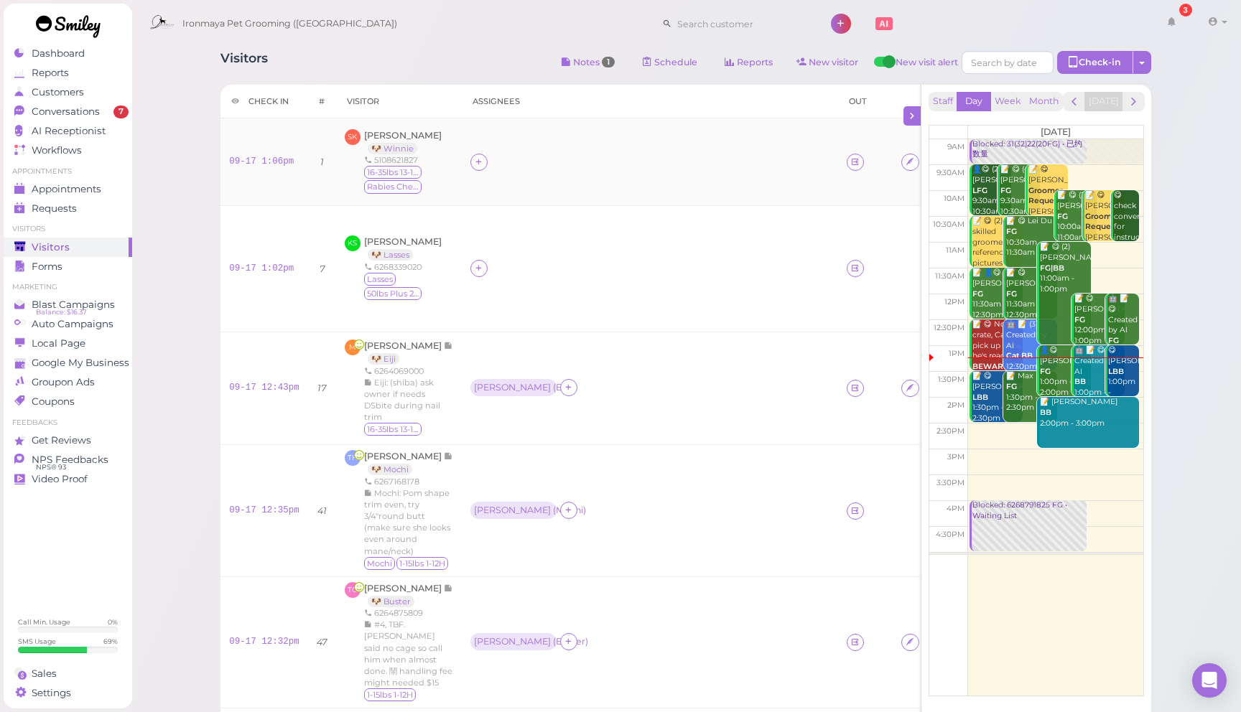
click at [574, 177] on td at bounding box center [650, 162] width 376 height 88
click at [393, 137] on span "[PERSON_NAME]" at bounding box center [403, 135] width 78 height 11
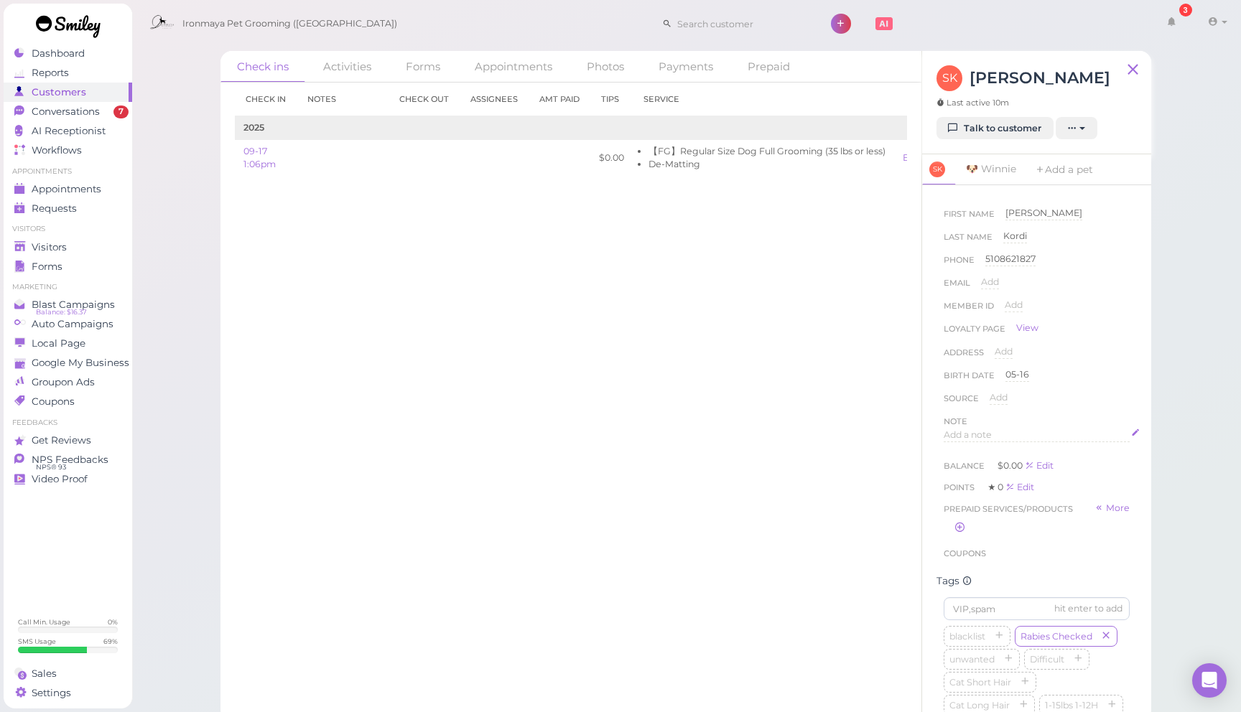
click at [1051, 436] on div "Add a note" at bounding box center [1036, 436] width 186 height 14
click at [1051, 449] on div at bounding box center [1036, 472] width 185 height 86
drag, startPoint x: 964, startPoint y: 572, endPoint x: 865, endPoint y: 544, distance: 102.1
click at [964, 572] on button "Done" at bounding box center [959, 573] width 32 height 15
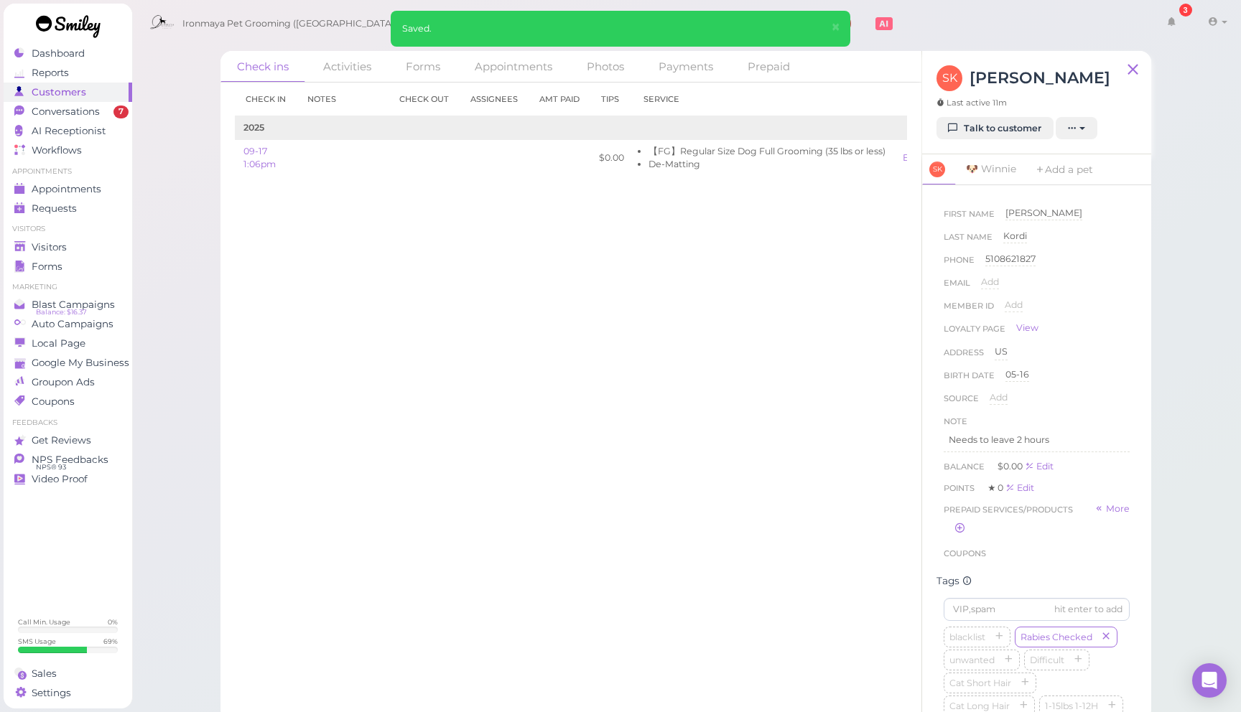
click at [833, 538] on div "Check in Notes Check out Assignees Amt Paid Tips Service 2025 09-17 1:06pm $0.0…" at bounding box center [570, 398] width 701 height 630
click at [835, 26] on span "×" at bounding box center [835, 27] width 9 height 20
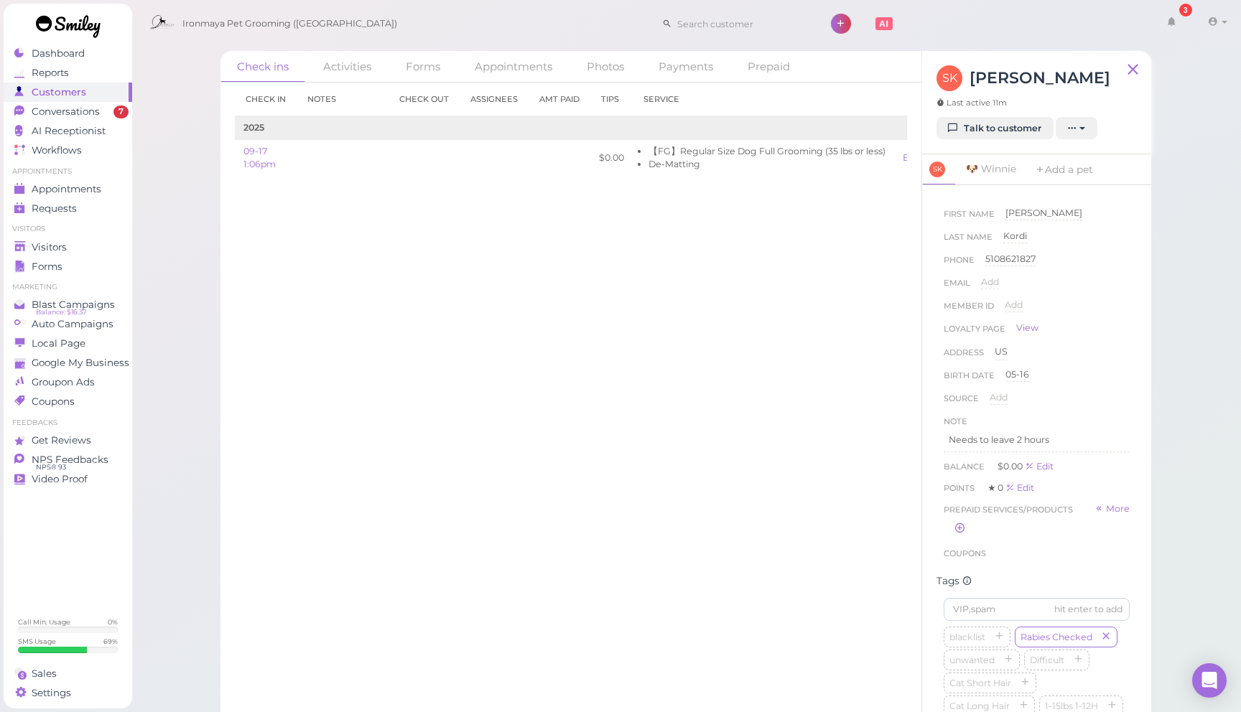
click at [866, 28] on div "Ironmaya Pet Grooming (Arcadia) 3 Account" at bounding box center [687, 24] width 1090 height 41
click at [210, 234] on div "Check ins Activities Forms Appointments Photos Payments Prepaid Check in Notes …" at bounding box center [685, 380] width 966 height 681
click at [170, 243] on div "Check ins Activities Forms Appointments Photos Payments Prepaid Check in Notes …" at bounding box center [686, 361] width 1110 height 722
click at [182, 234] on div "Check ins Activities Forms Appointments Photos Payments Prepaid Check in Notes …" at bounding box center [686, 361] width 1110 height 722
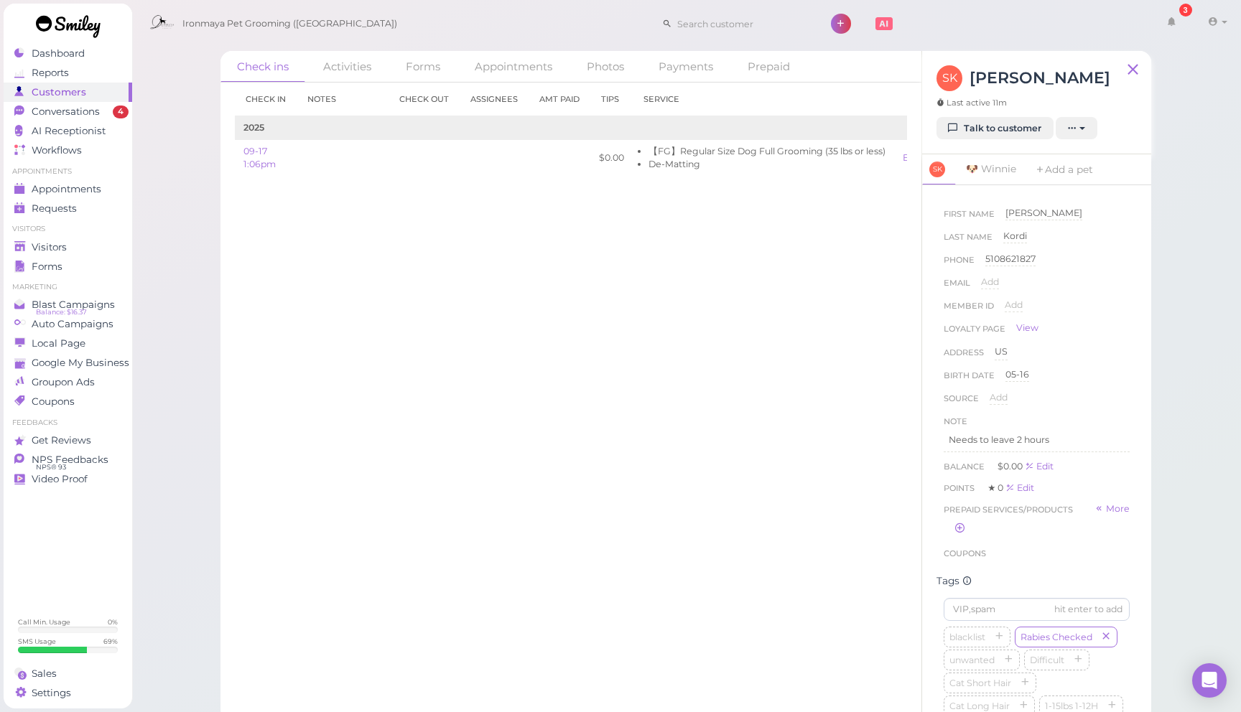
drag, startPoint x: 409, startPoint y: 351, endPoint x: 369, endPoint y: 329, distance: 45.3
click at [404, 346] on div "Check in Notes Check out Assignees Amt Paid Tips Service 2025 09-17 1:06pm $0.0…" at bounding box center [570, 398] width 701 height 630
click at [80, 244] on div "Visitors" at bounding box center [65, 247] width 103 height 12
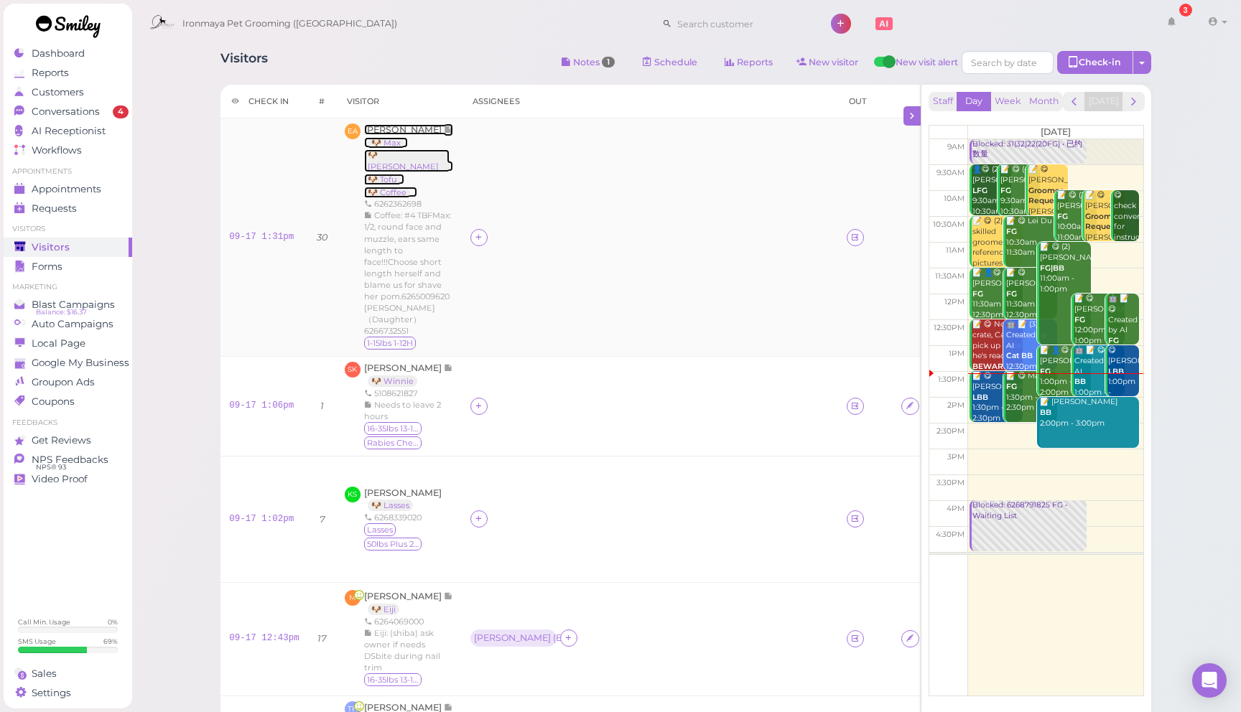
click at [390, 127] on span "[PERSON_NAME]" at bounding box center [404, 129] width 80 height 11
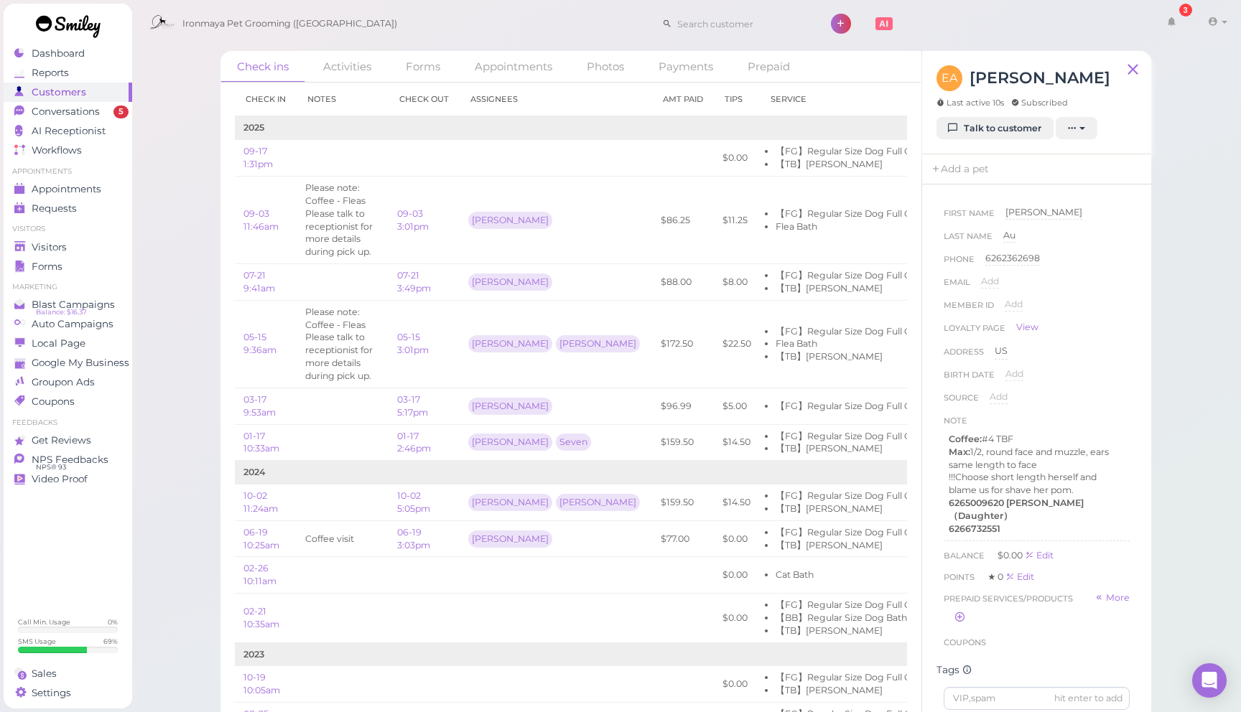
click at [510, 14] on div "Ironmaya Pet Grooming (Arcadia) 3 Account" at bounding box center [687, 24] width 1090 height 41
click at [507, 14] on div "Ironmaya Pet Grooming (Arcadia) 3 Account" at bounding box center [687, 24] width 1090 height 41
click at [922, 18] on div "Ironmaya Pet Grooming (Arcadia) 3 Account" at bounding box center [687, 24] width 1090 height 41
click at [921, 15] on div "Ironmaya Pet Grooming (Arcadia) 3 Account" at bounding box center [687, 24] width 1090 height 41
drag, startPoint x: 921, startPoint y: 15, endPoint x: 914, endPoint y: 16, distance: 7.2
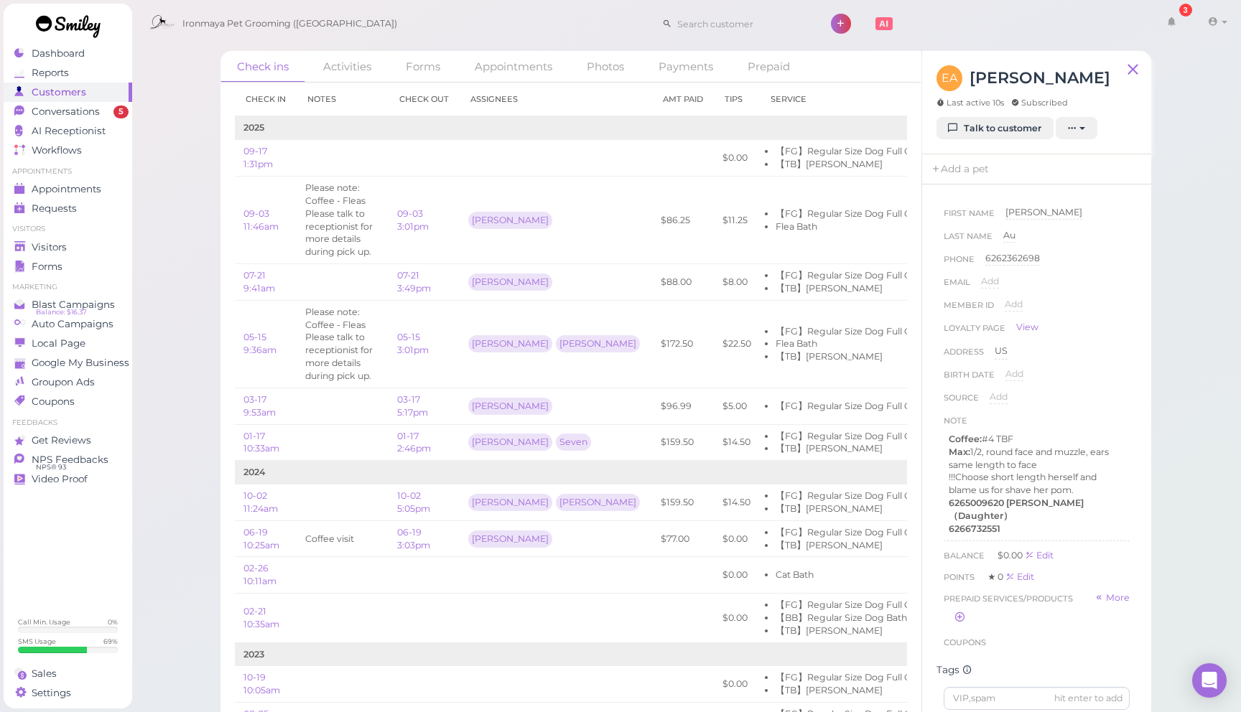
click at [920, 16] on div "Ironmaya Pet Grooming (Arcadia) 3 Account" at bounding box center [687, 24] width 1090 height 41
click at [931, 12] on div "Ironmaya Pet Grooming (Arcadia) 3 Account" at bounding box center [687, 24] width 1090 height 41
click at [80, 108] on span "Conversations" at bounding box center [68, 112] width 72 height 12
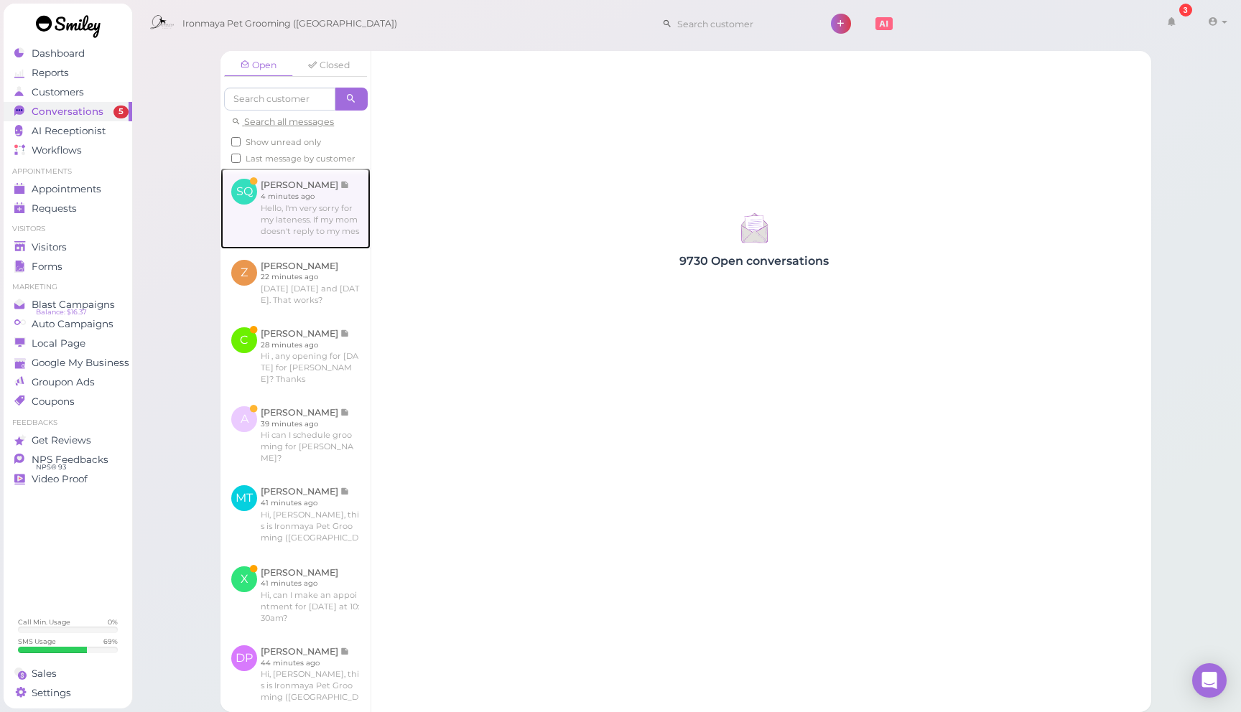
click at [304, 225] on link at bounding box center [295, 208] width 150 height 80
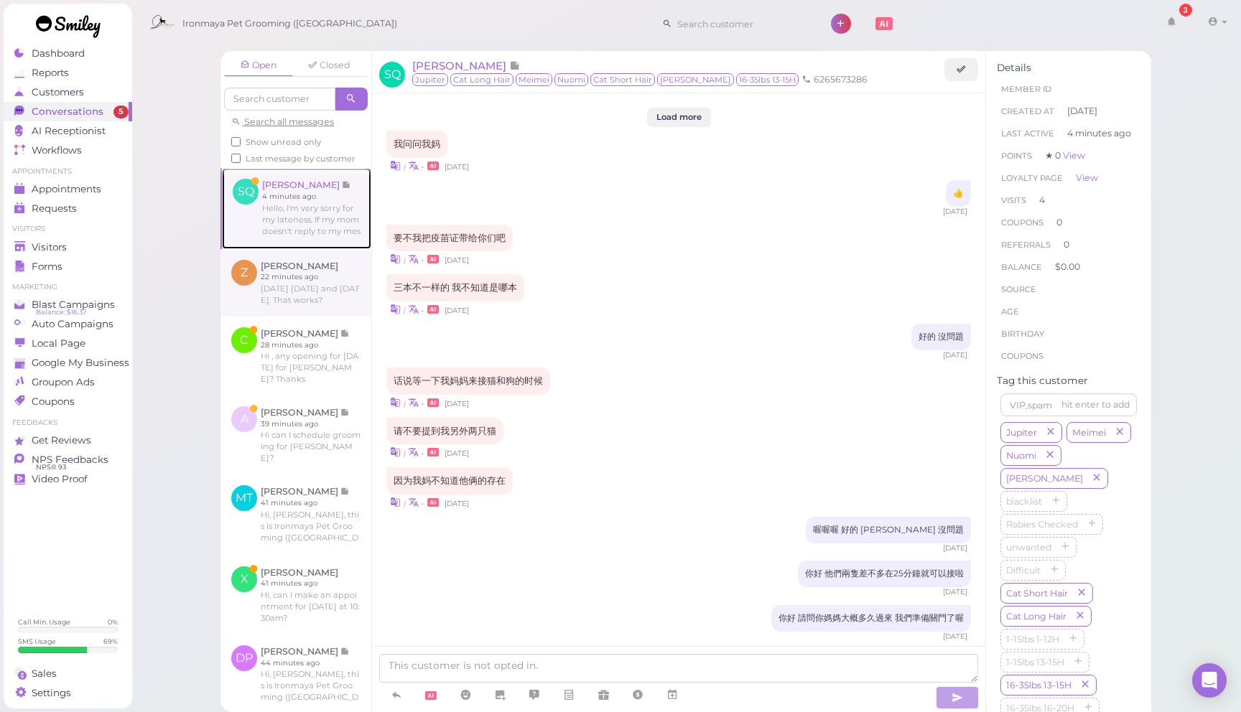
scroll to position [1844, 0]
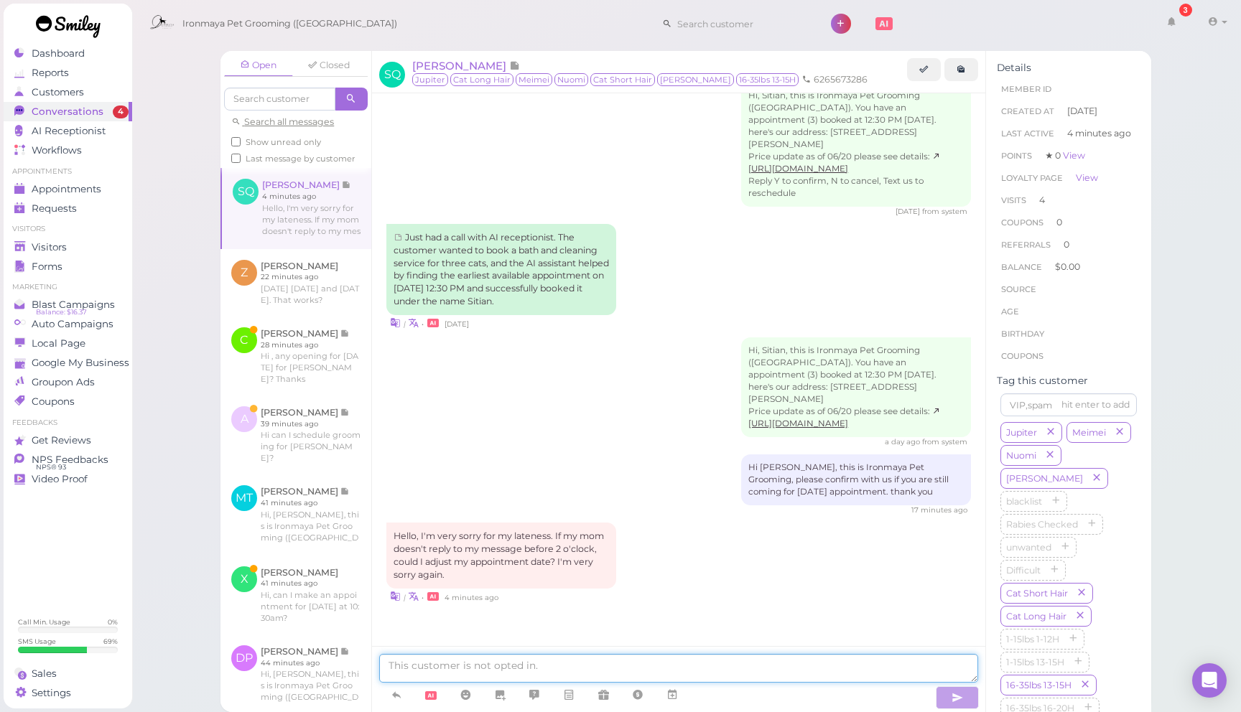
click at [568, 656] on textarea at bounding box center [678, 668] width 599 height 29
type textarea "Sure, when would you like to reschedule to?"
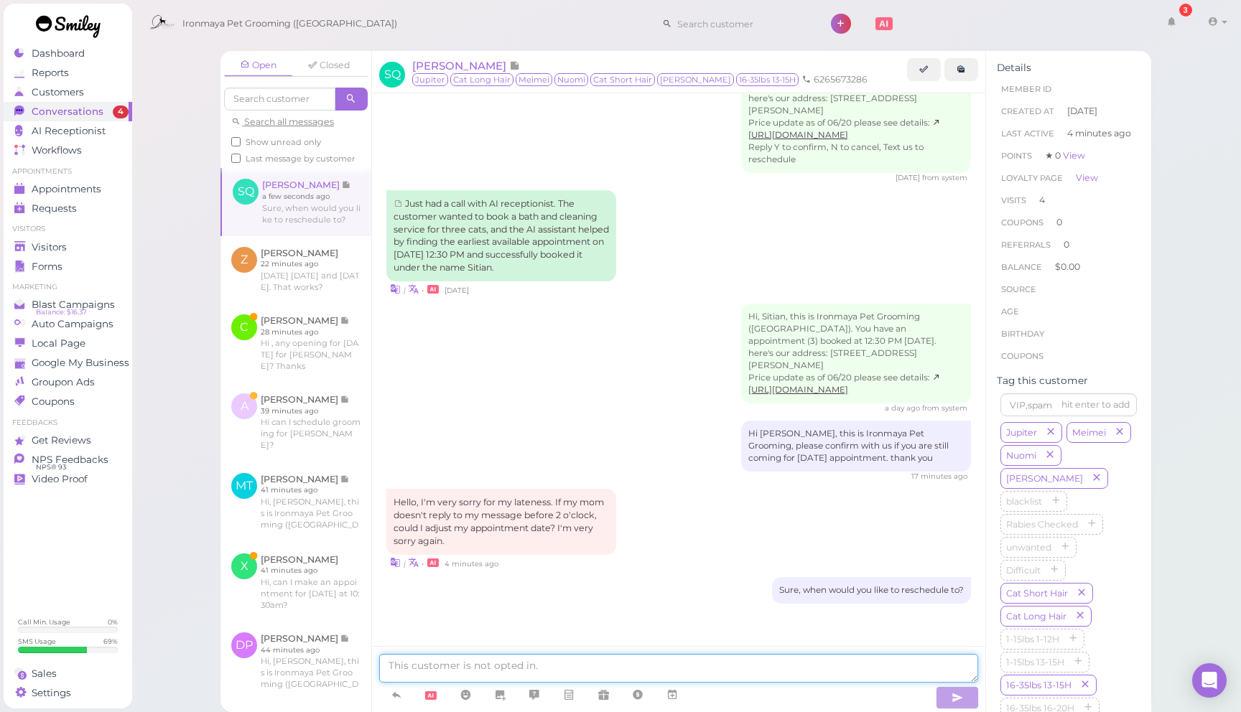
scroll to position [1878, 0]
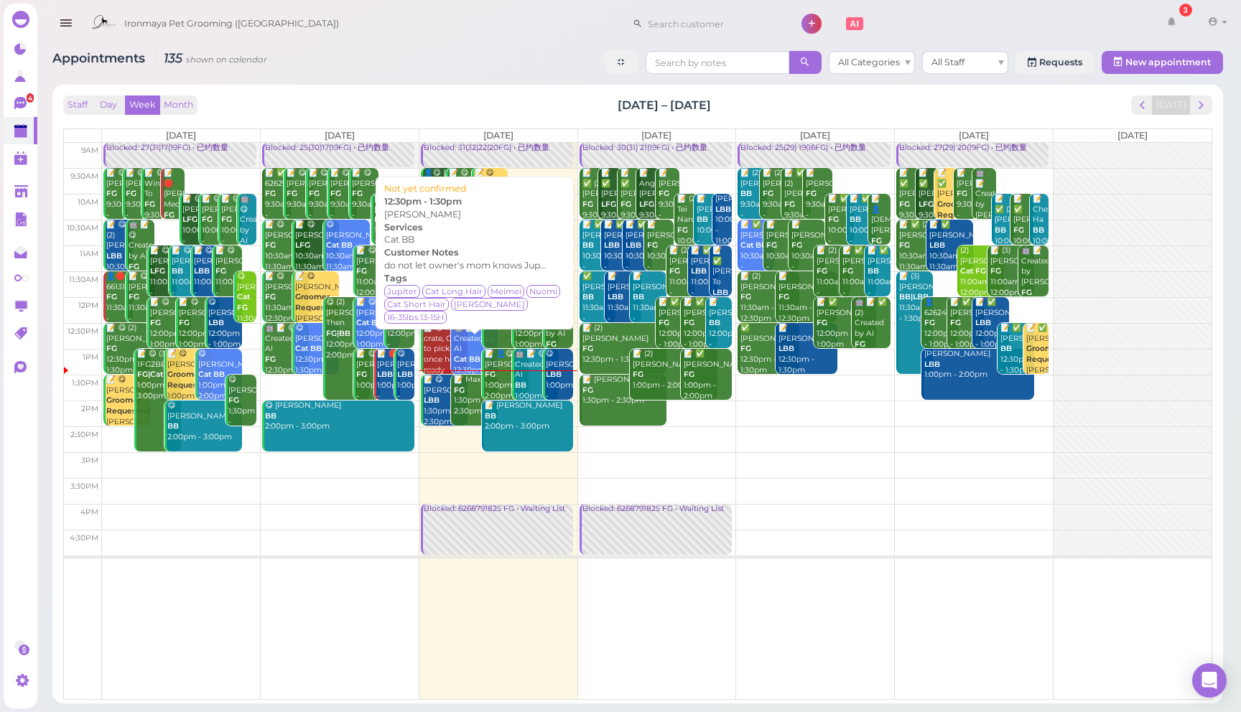
click at [456, 354] on div "🤖 📝 (3) Created by AI Cat BB 12:30pm - 1:30pm" at bounding box center [475, 354] width 45 height 63
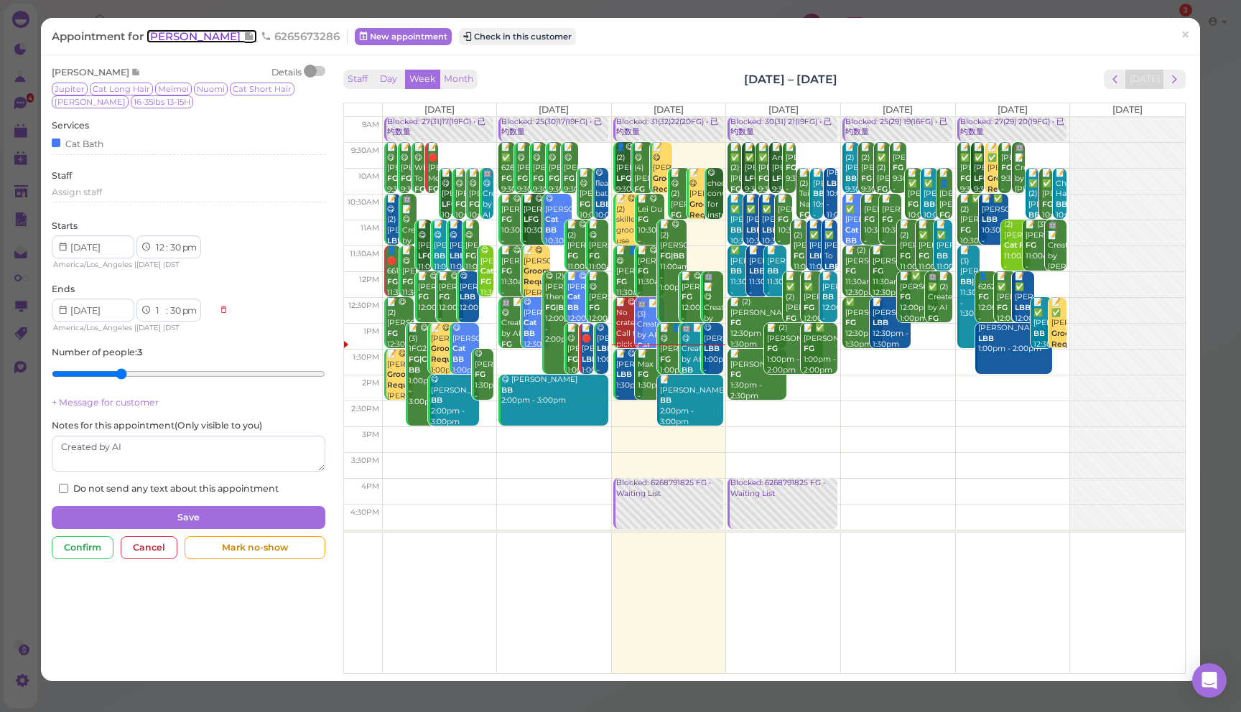
click at [186, 34] on span "[PERSON_NAME]" at bounding box center [194, 36] width 97 height 14
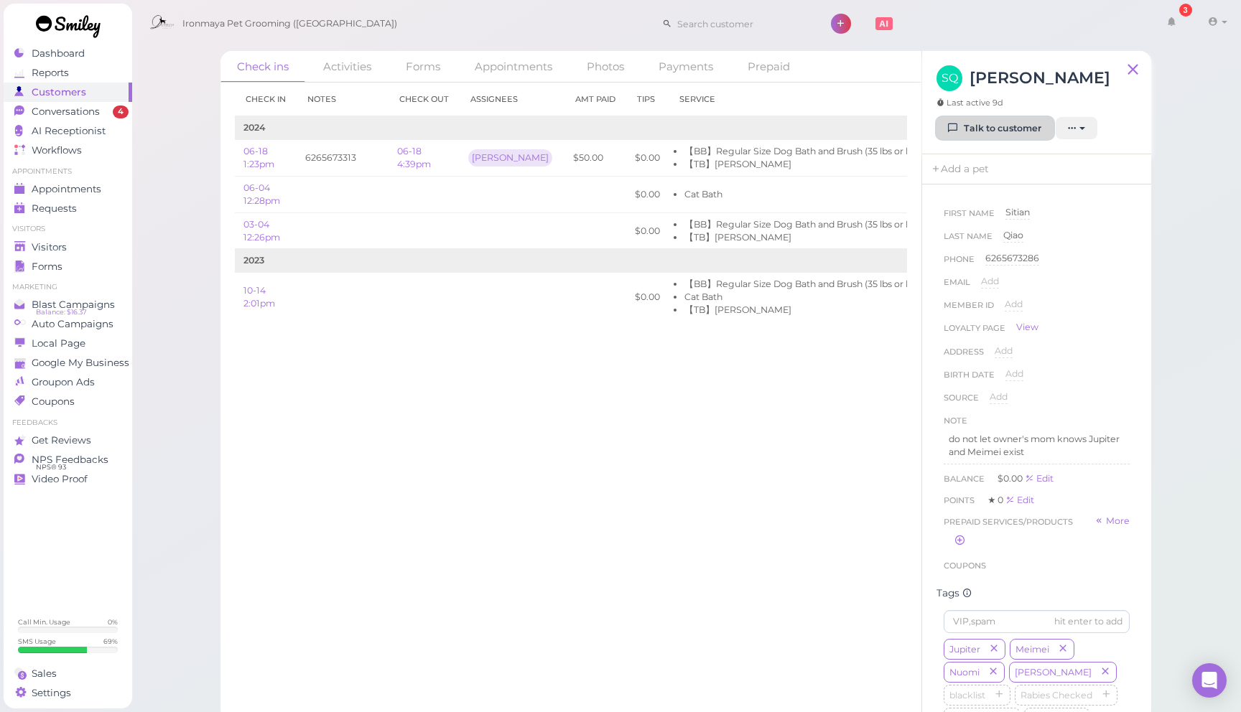
click at [991, 134] on link "Talk to customer" at bounding box center [994, 128] width 117 height 23
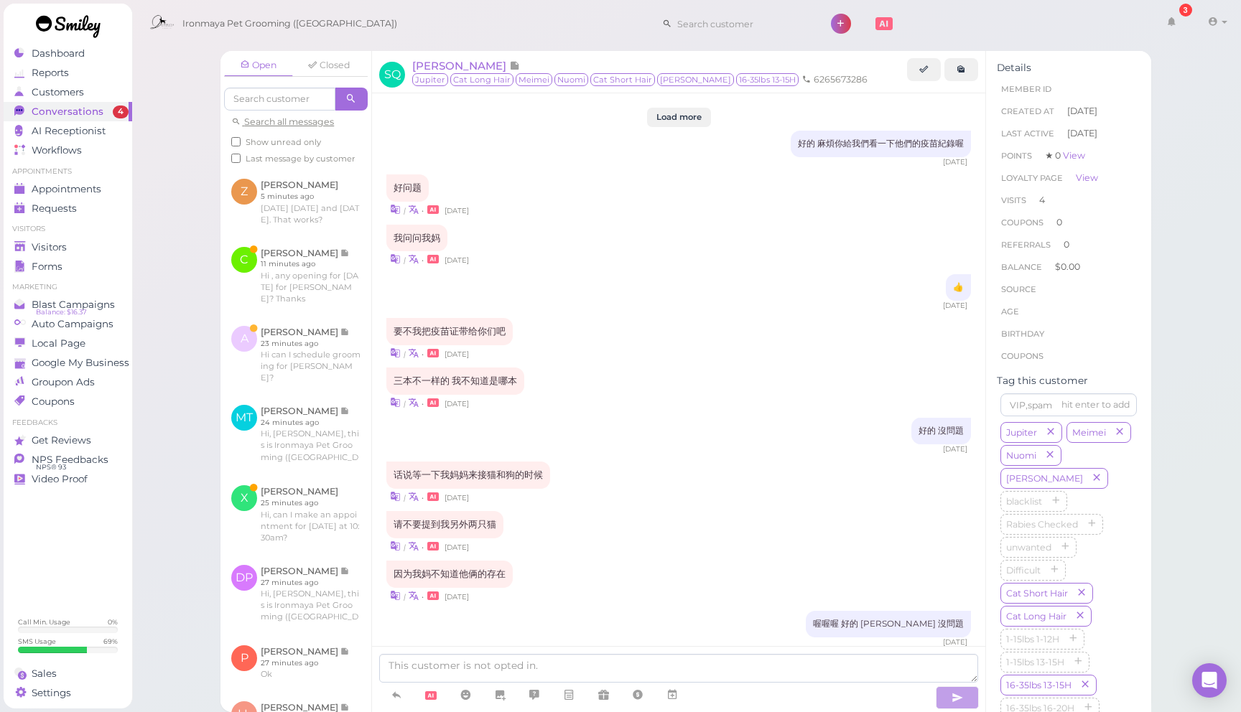
scroll to position [1781, 0]
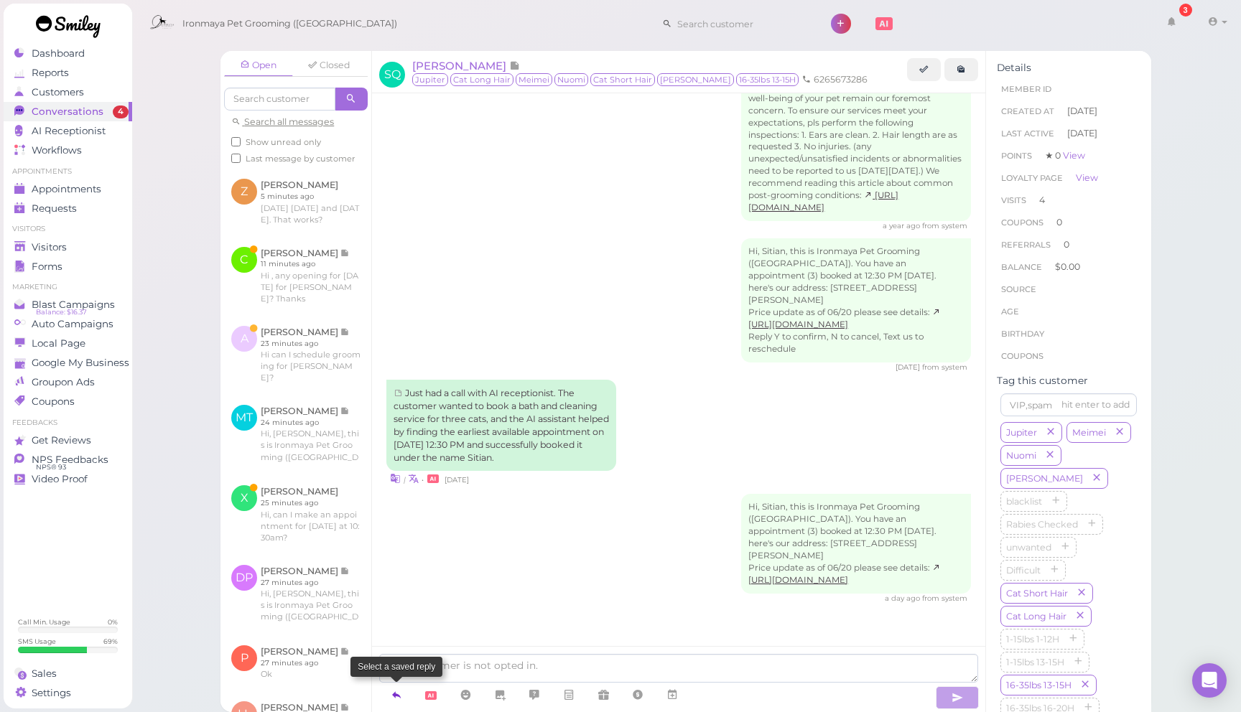
click at [404, 698] on link at bounding box center [396, 695] width 34 height 25
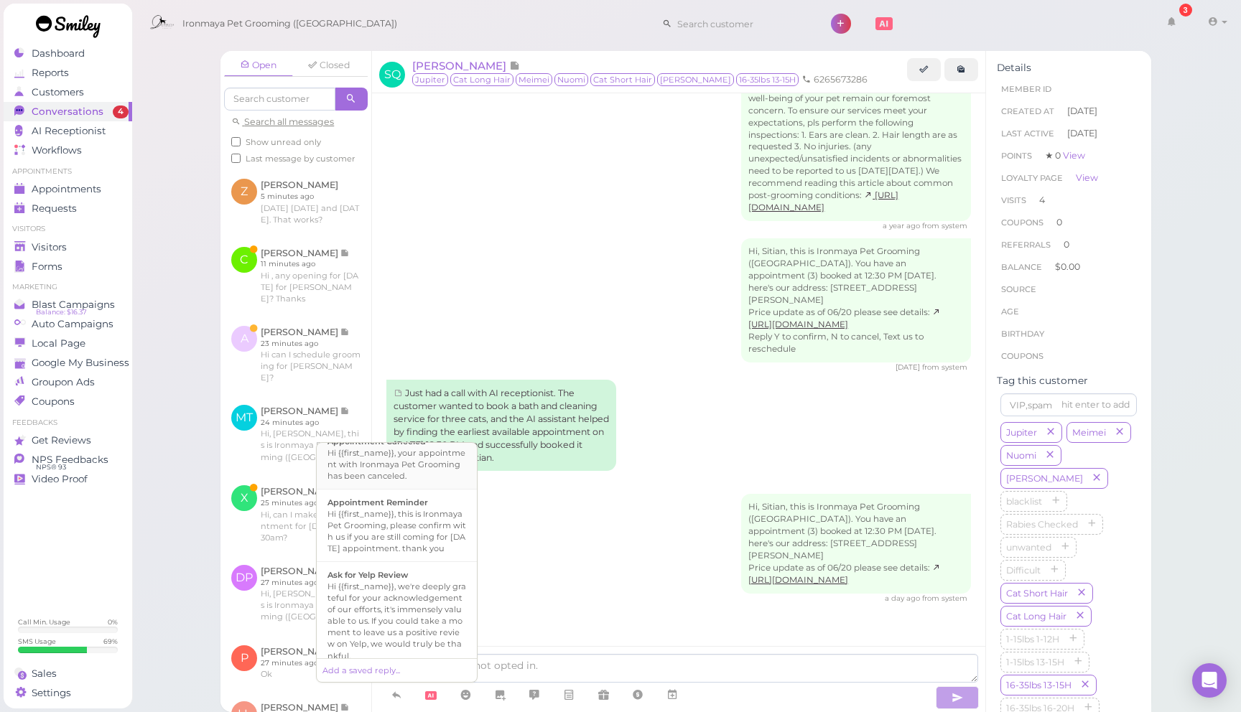
scroll to position [164, 0]
click at [423, 542] on div "Hi {{first_name}}, this is Ironmaya Pet Grooming, please confirm with us if you…" at bounding box center [396, 527] width 139 height 46
type textarea "Hi {{first_name}}, this is Ironmaya Pet Grooming, please confirm with us if you…"
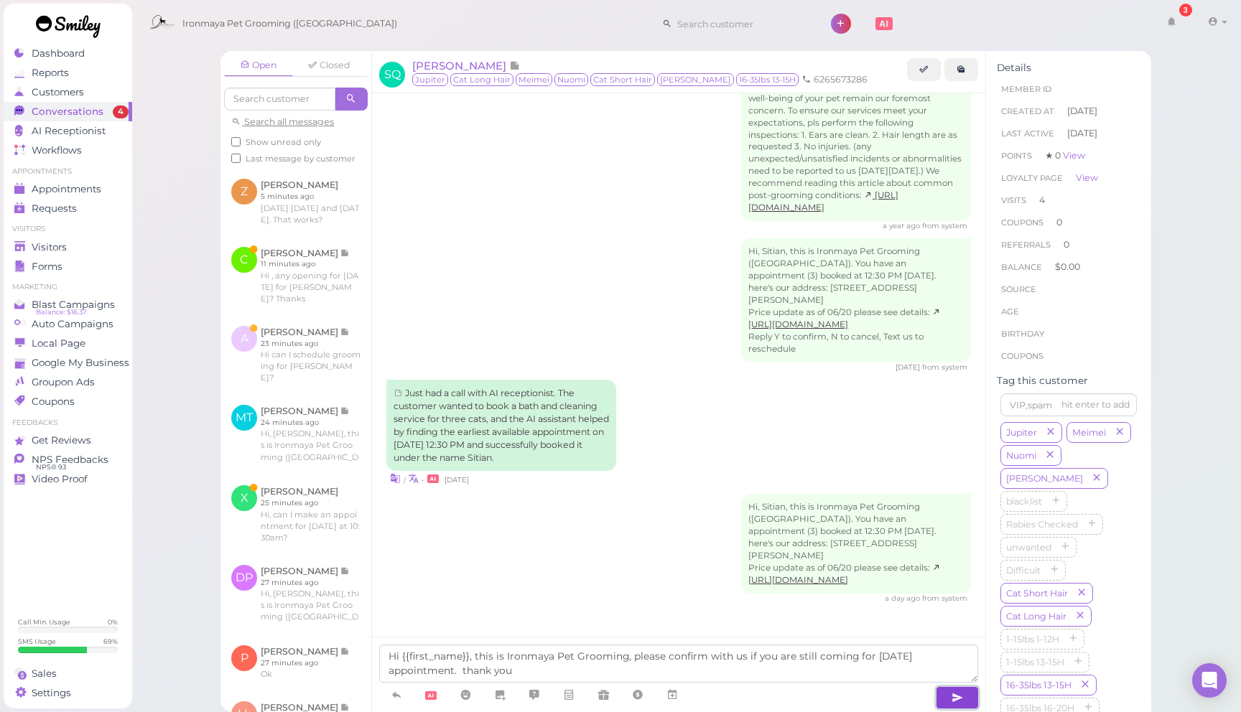
click at [951, 699] on icon "button" at bounding box center [956, 698] width 11 height 14
click at [507, 549] on div "Hi, Sitian, this is Ironmaya Pet Grooming ([GEOGRAPHIC_DATA]). You have an appo…" at bounding box center [678, 549] width 584 height 110
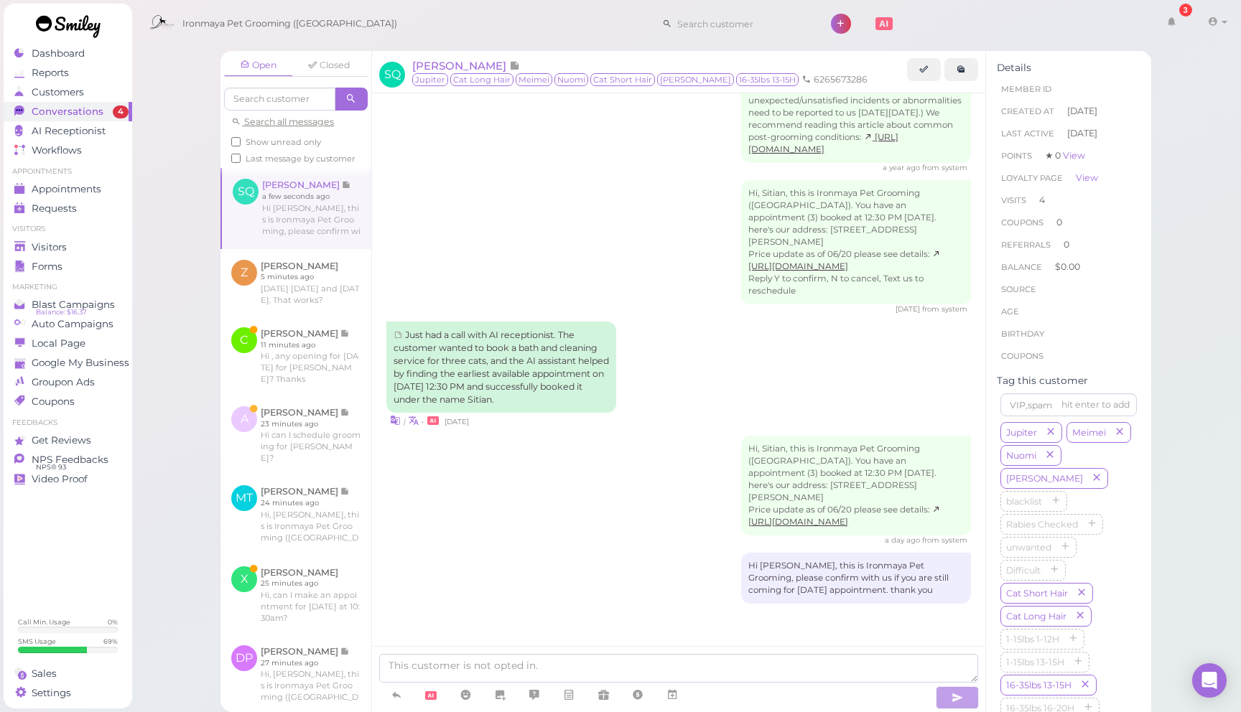
scroll to position [1840, 0]
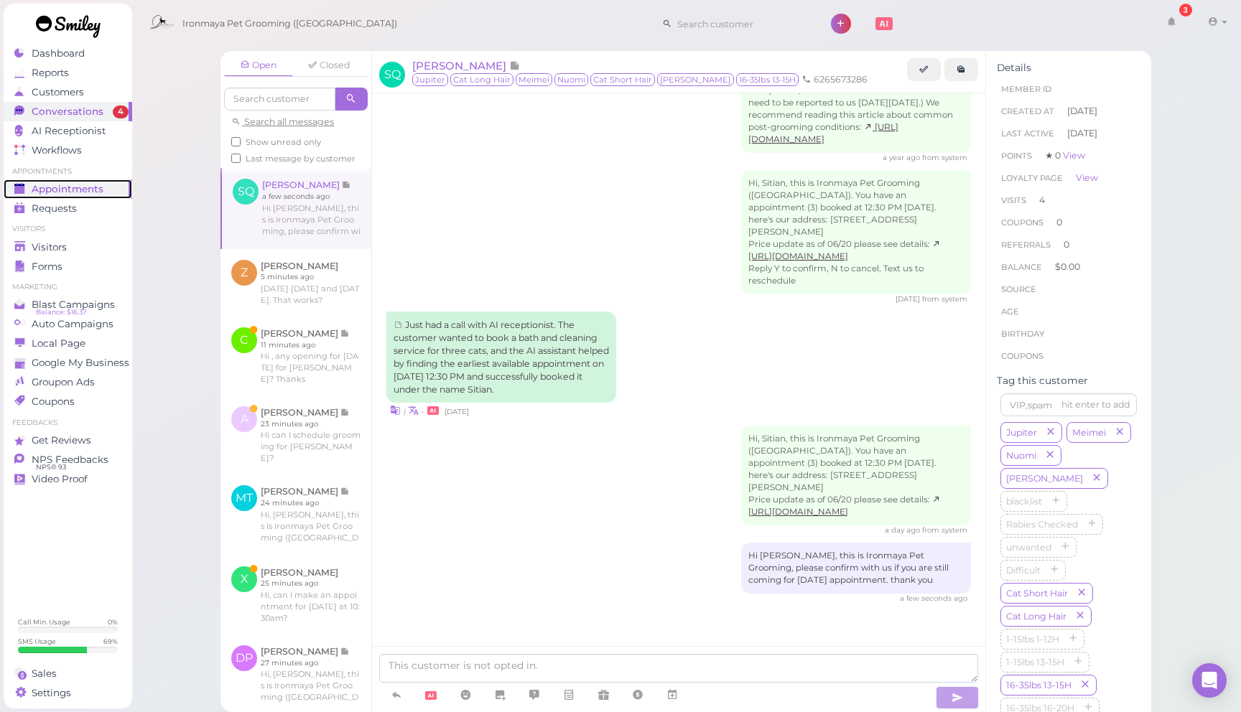
click at [80, 187] on span "Appointments" at bounding box center [68, 189] width 72 height 12
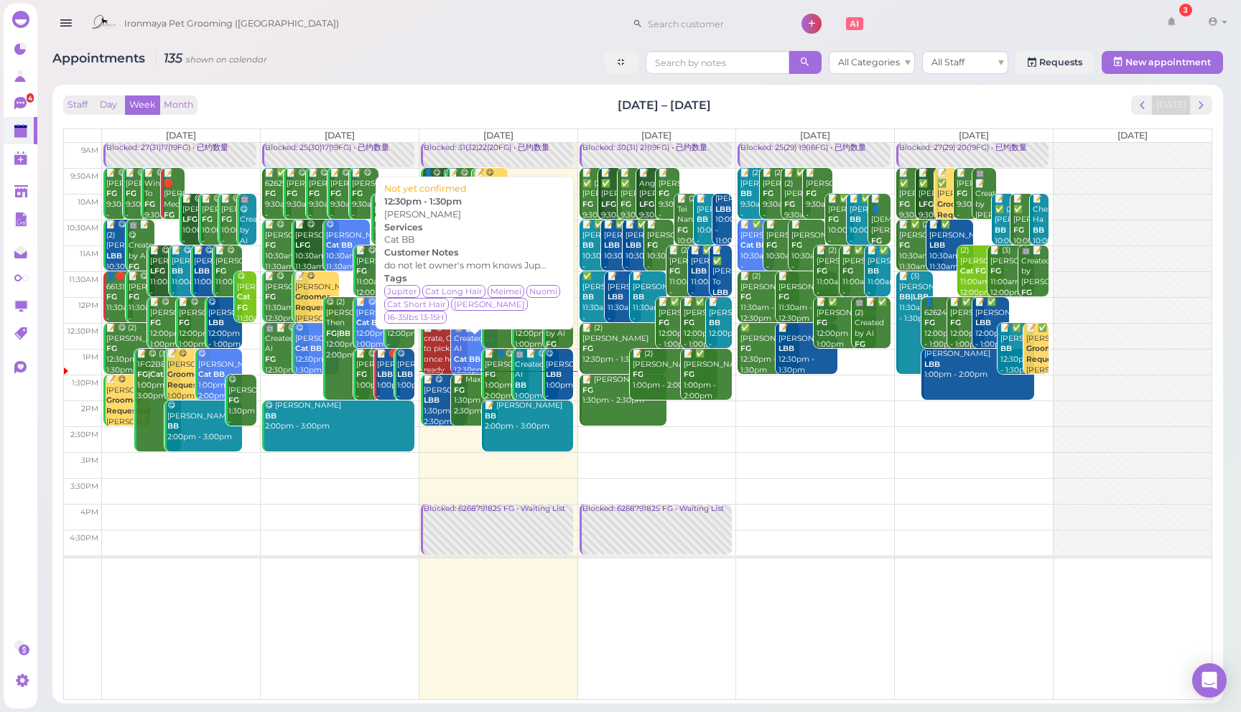
click at [467, 351] on div "🤖 📝 (3) Created by AI Cat BB 12:30pm - 1:30pm" at bounding box center [475, 354] width 45 height 63
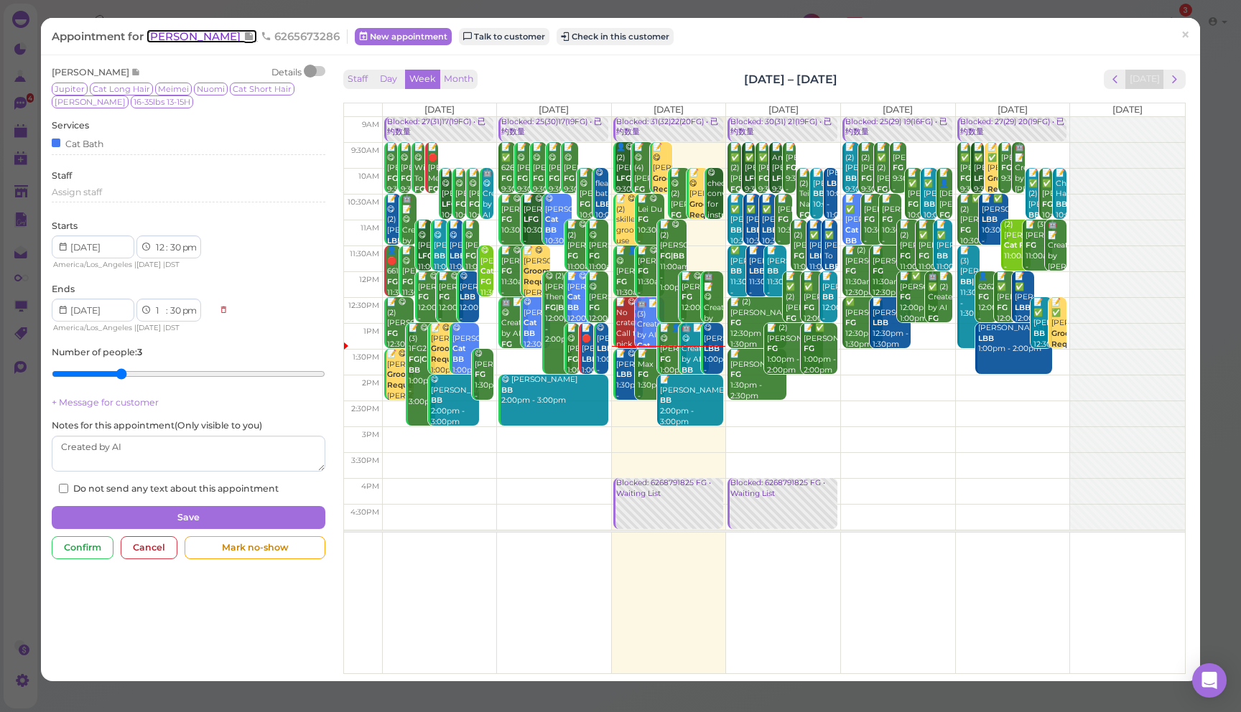
click at [190, 33] on span "[PERSON_NAME]" at bounding box center [194, 36] width 97 height 14
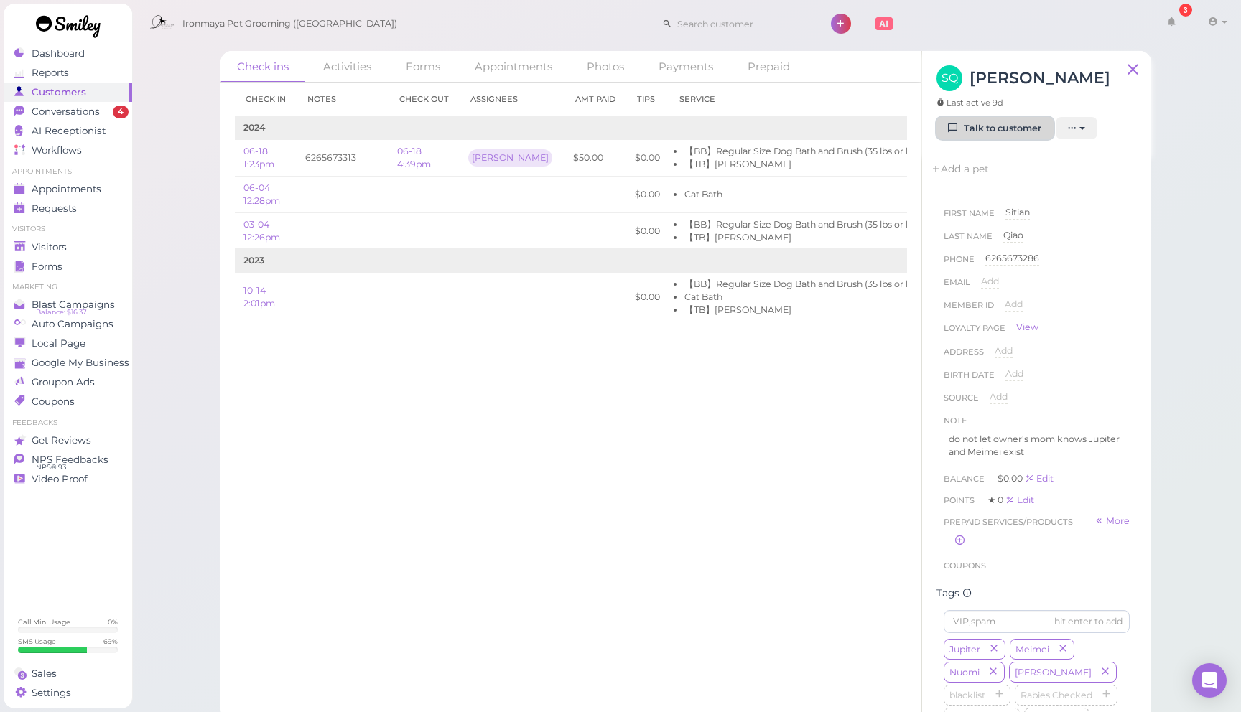
click at [1025, 119] on link "Talk to customer" at bounding box center [994, 128] width 117 height 23
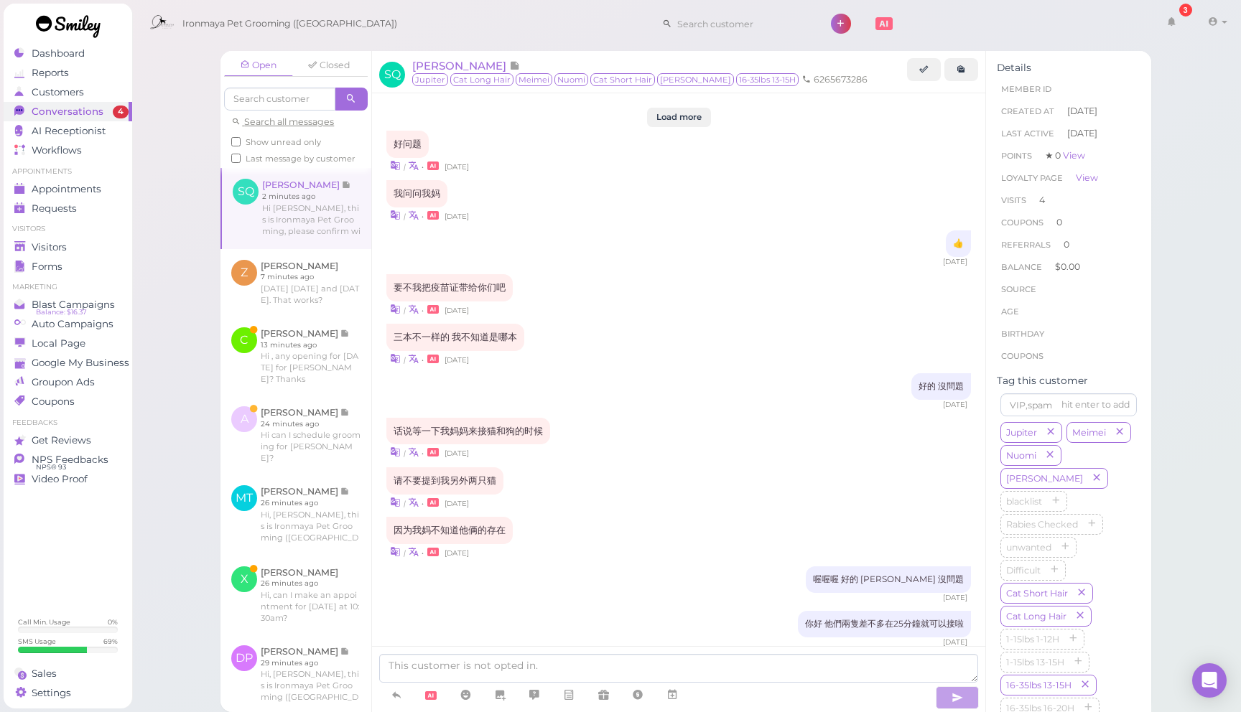
scroll to position [1806, 0]
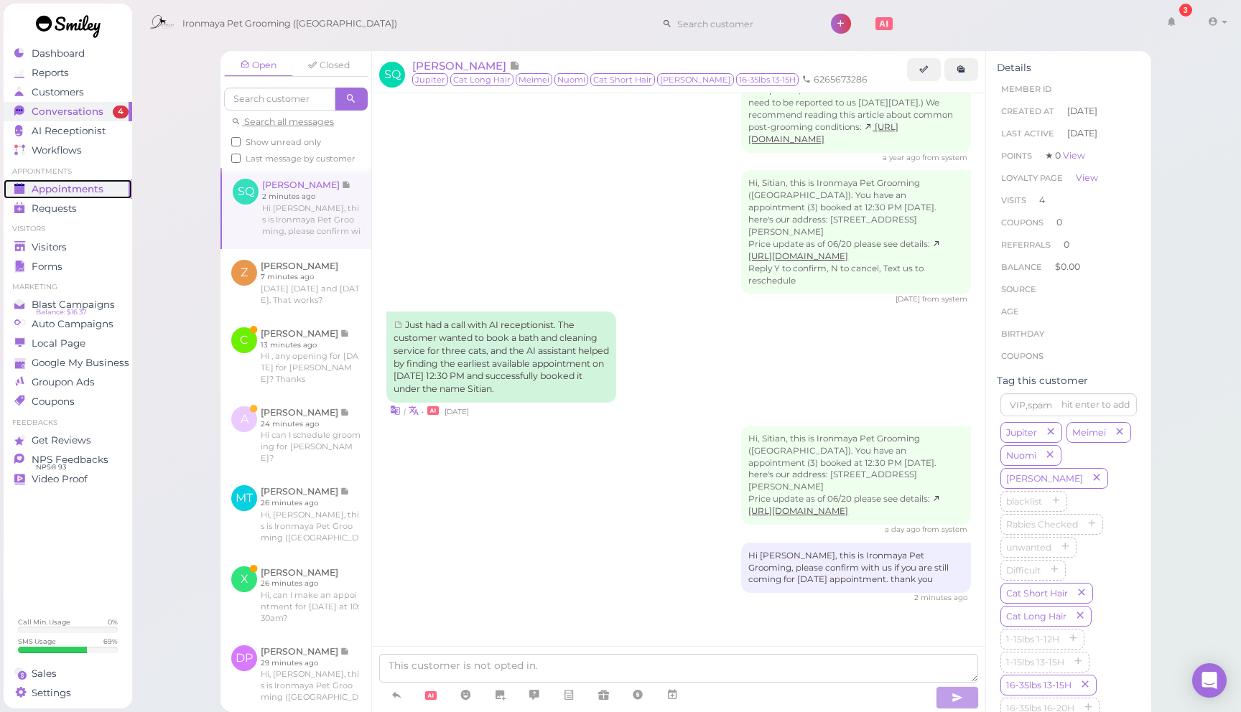
click at [106, 189] on div "Appointments" at bounding box center [65, 189] width 103 height 12
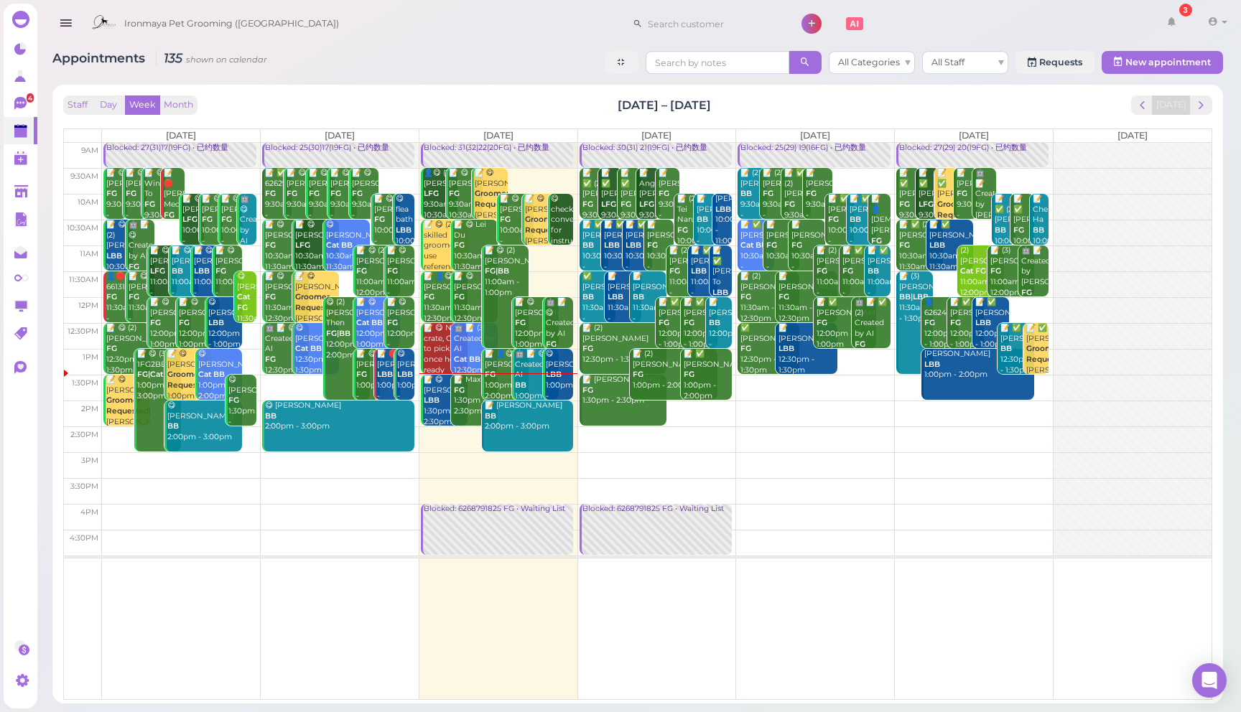
click at [508, 98] on div "Staff Day Week Month [DATE] – [DATE] [DATE]" at bounding box center [637, 104] width 1149 height 19
click at [529, 97] on div "Staff Day Week Month [DATE] – [DATE] [DATE]" at bounding box center [637, 104] width 1149 height 19
click at [499, 66] on div "Appointments 135 shown on calendar All Categories All Staff Requests New appoin…" at bounding box center [637, 64] width 1170 height 27
click at [516, 98] on div "Staff Day Week Month [DATE] – [DATE] [DATE]" at bounding box center [637, 104] width 1149 height 19
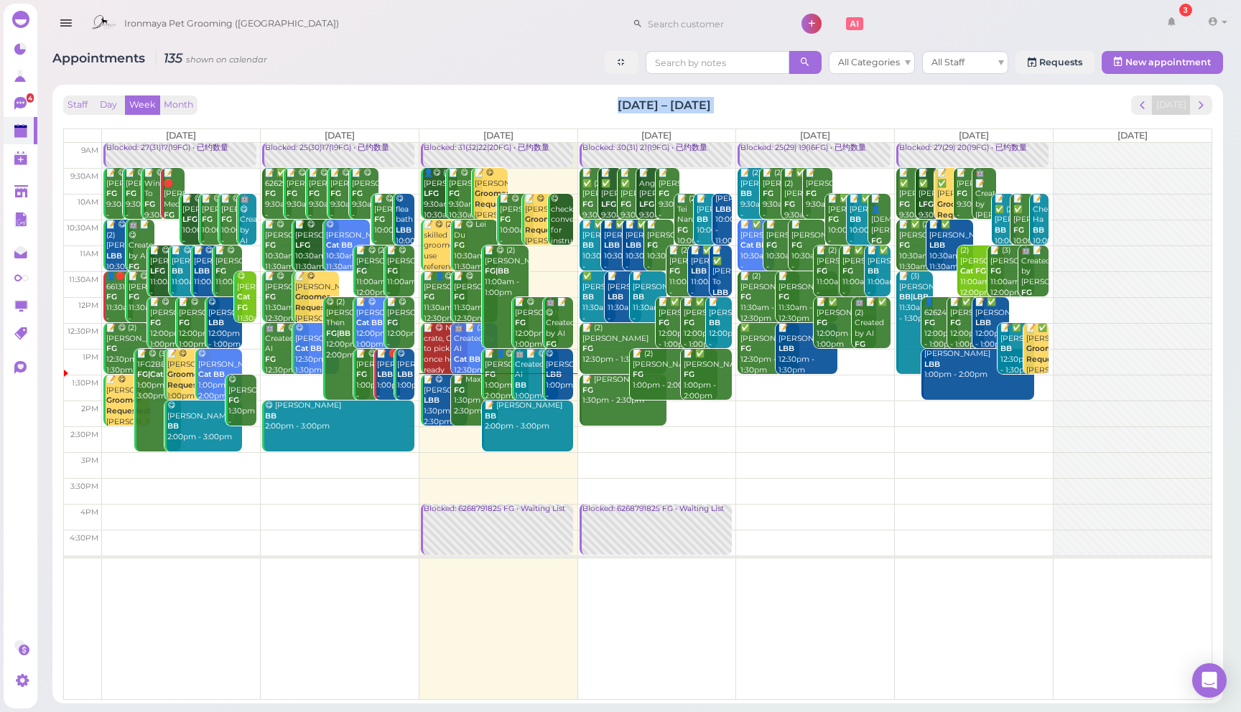
click at [516, 98] on div "Staff Day Week Month [DATE] – [DATE] [DATE]" at bounding box center [637, 104] width 1149 height 19
click at [507, 96] on div "Staff Day Week Month [DATE] – [DATE] [DATE]" at bounding box center [637, 104] width 1149 height 19
click at [505, 70] on div "Appointments 135 shown on calendar All Categories All Staff Requests New appoin…" at bounding box center [637, 64] width 1170 height 27
drag, startPoint x: 515, startPoint y: 104, endPoint x: 516, endPoint y: 74, distance: 30.2
click at [515, 103] on div "Staff Day Week Month [DATE] – [DATE] [DATE]" at bounding box center [637, 104] width 1149 height 19
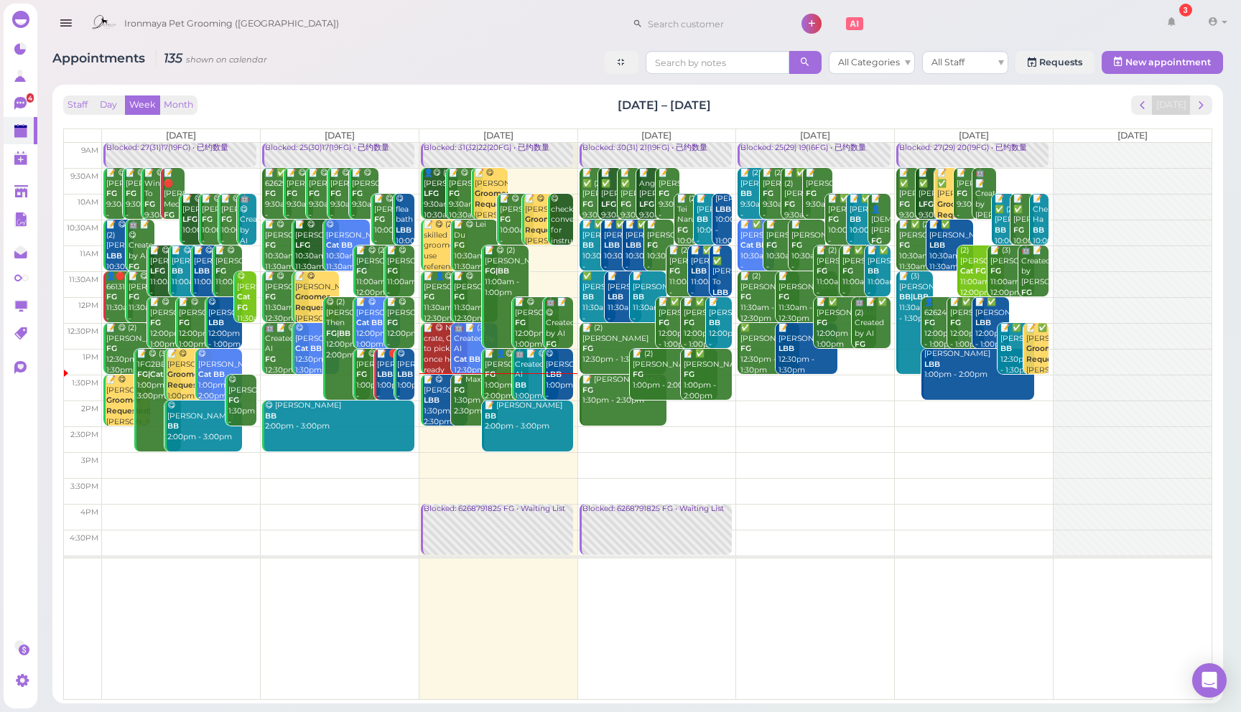
click at [517, 70] on div "Appointments 135 shown on calendar All Categories All Staff Requests New appoin…" at bounding box center [637, 64] width 1170 height 27
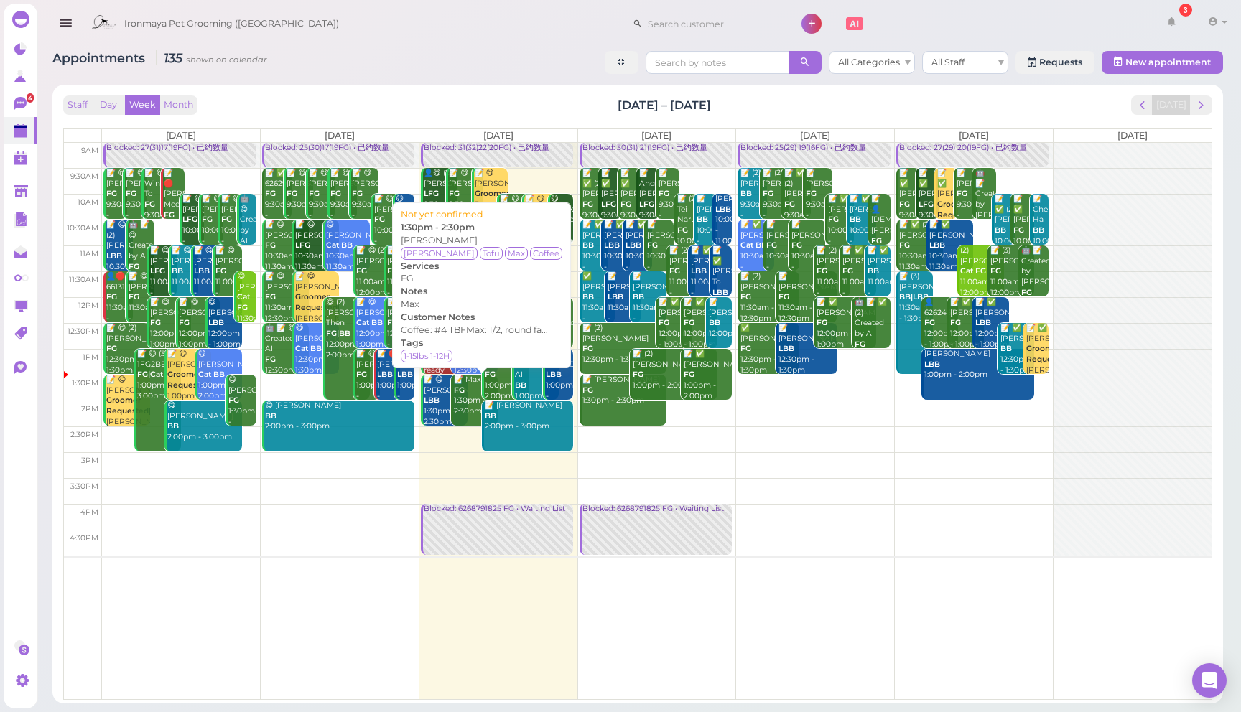
click at [457, 401] on div "📝 Max FG 1:30pm - 2:30pm" at bounding box center [475, 396] width 45 height 42
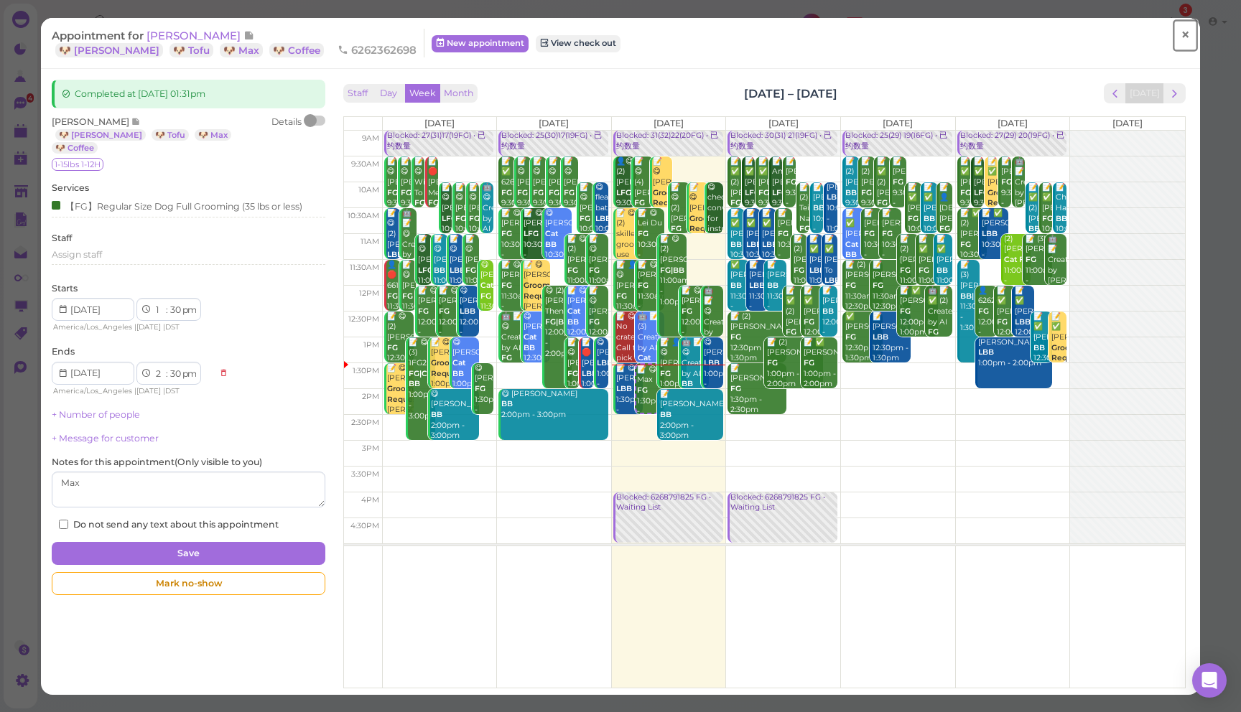
click at [1183, 34] on span "×" at bounding box center [1184, 35] width 9 height 20
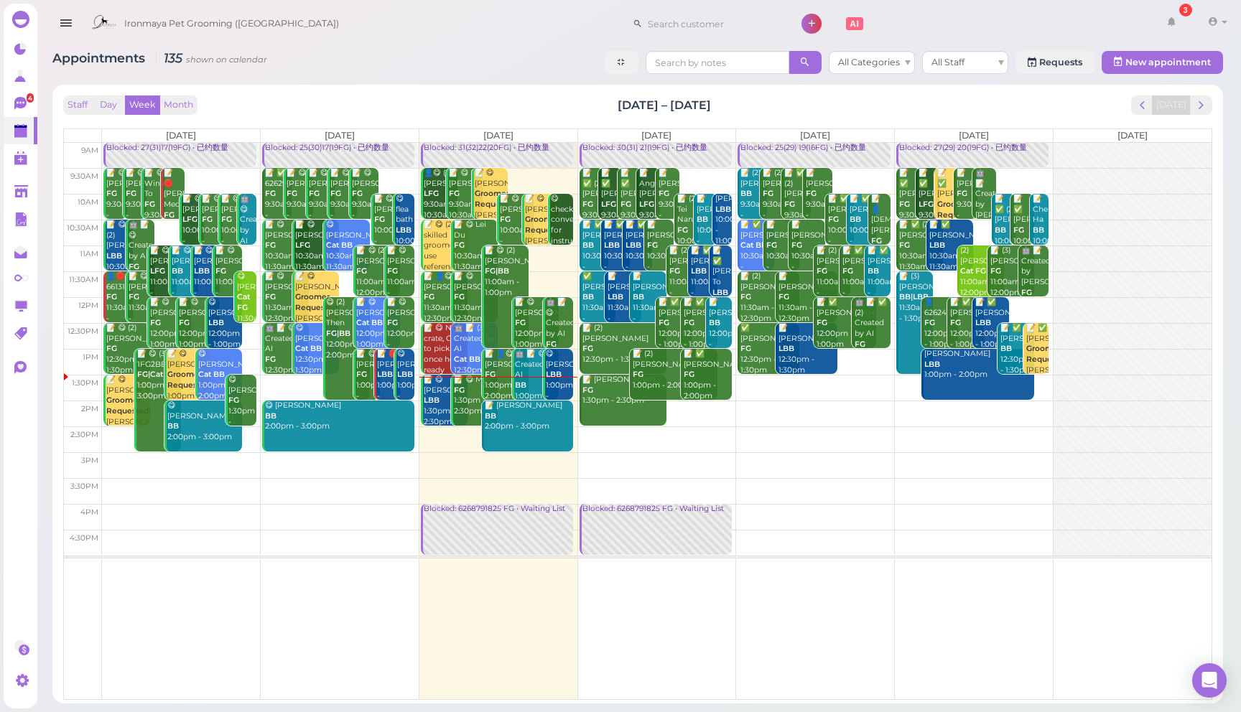
click at [497, 47] on div "Appointments 135 shown on calendar All Categories All Staff Requests New appoin…" at bounding box center [637, 371] width 1206 height 663
